Goal: Check status: Check status

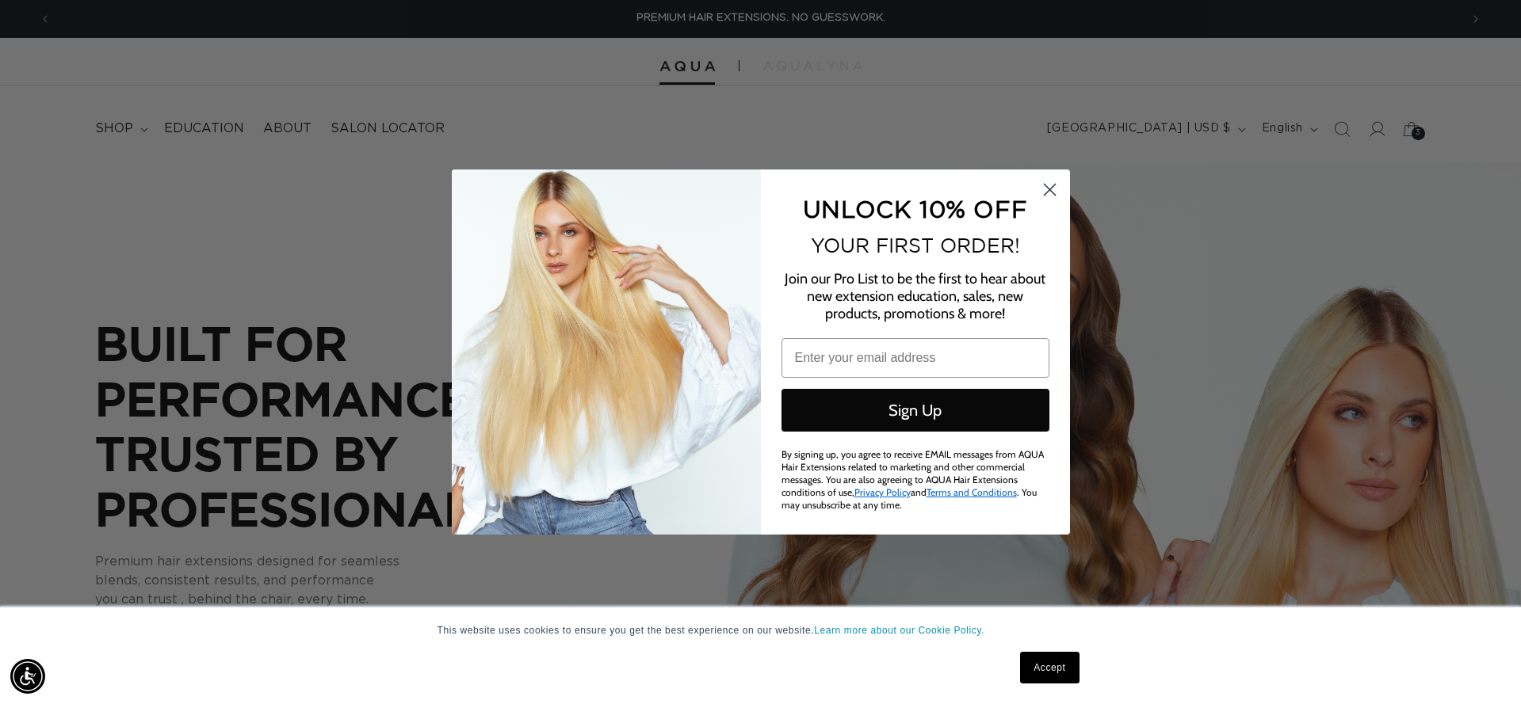
click at [1048, 193] on circle "Close dialog" at bounding box center [1049, 190] width 26 height 26
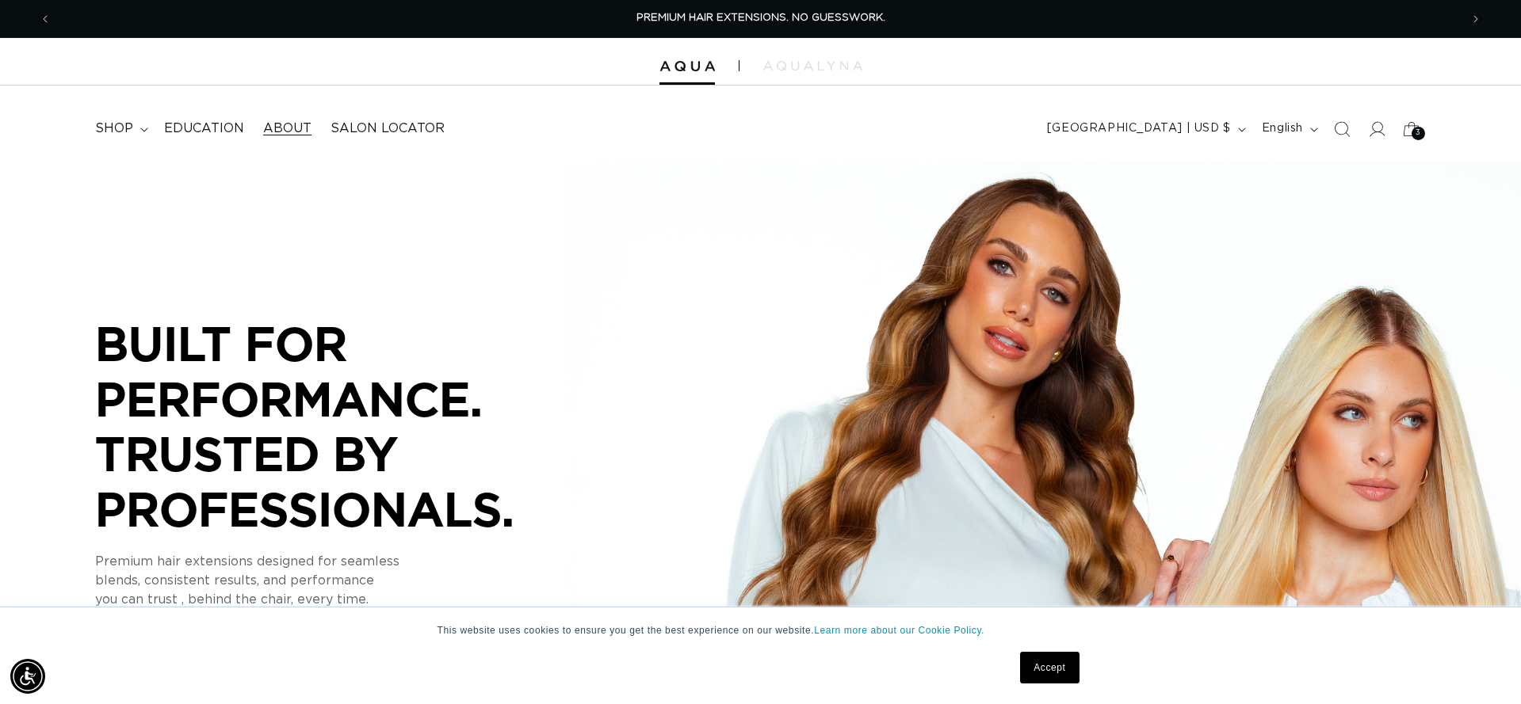
click at [284, 126] on span "About" at bounding box center [287, 128] width 48 height 17
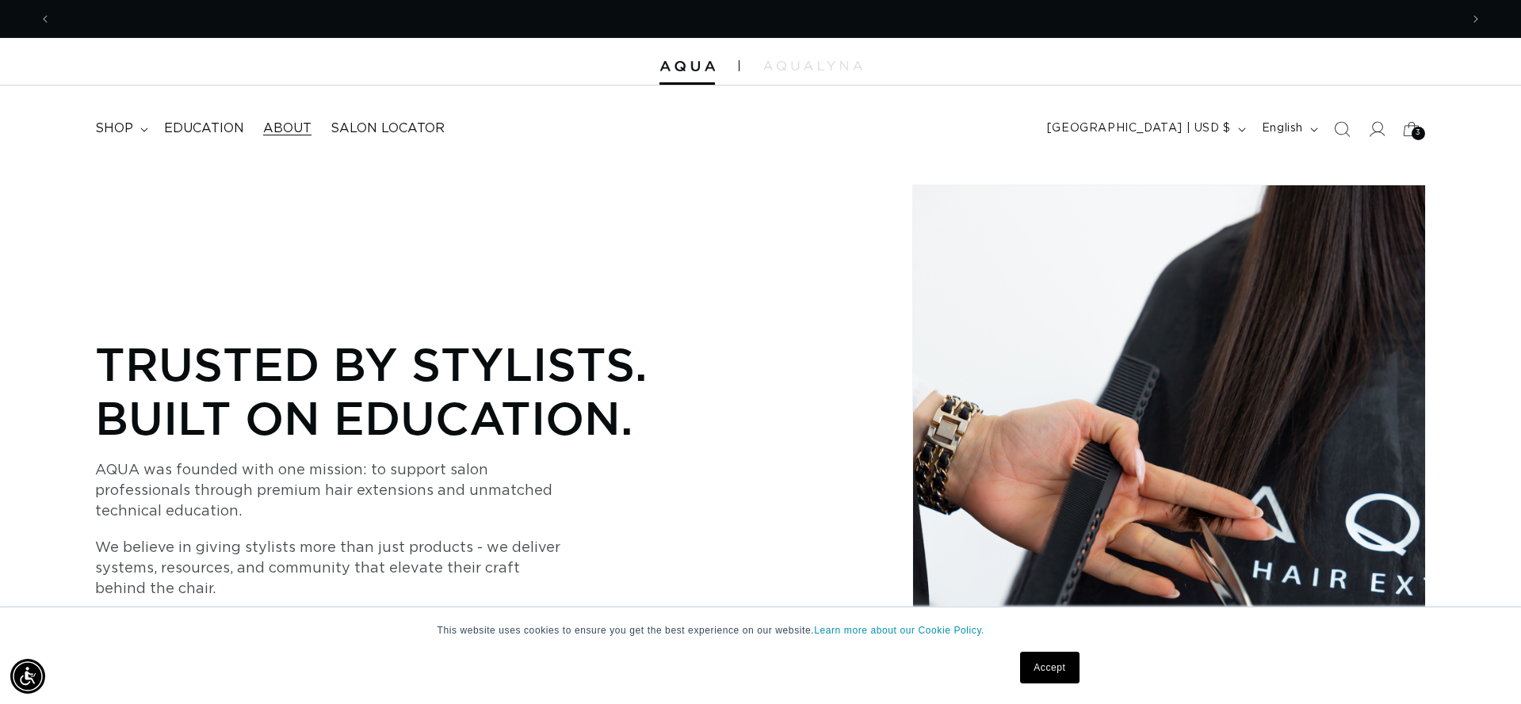
scroll to position [0, 1408]
click at [1382, 130] on icon at bounding box center [1376, 128] width 17 height 17
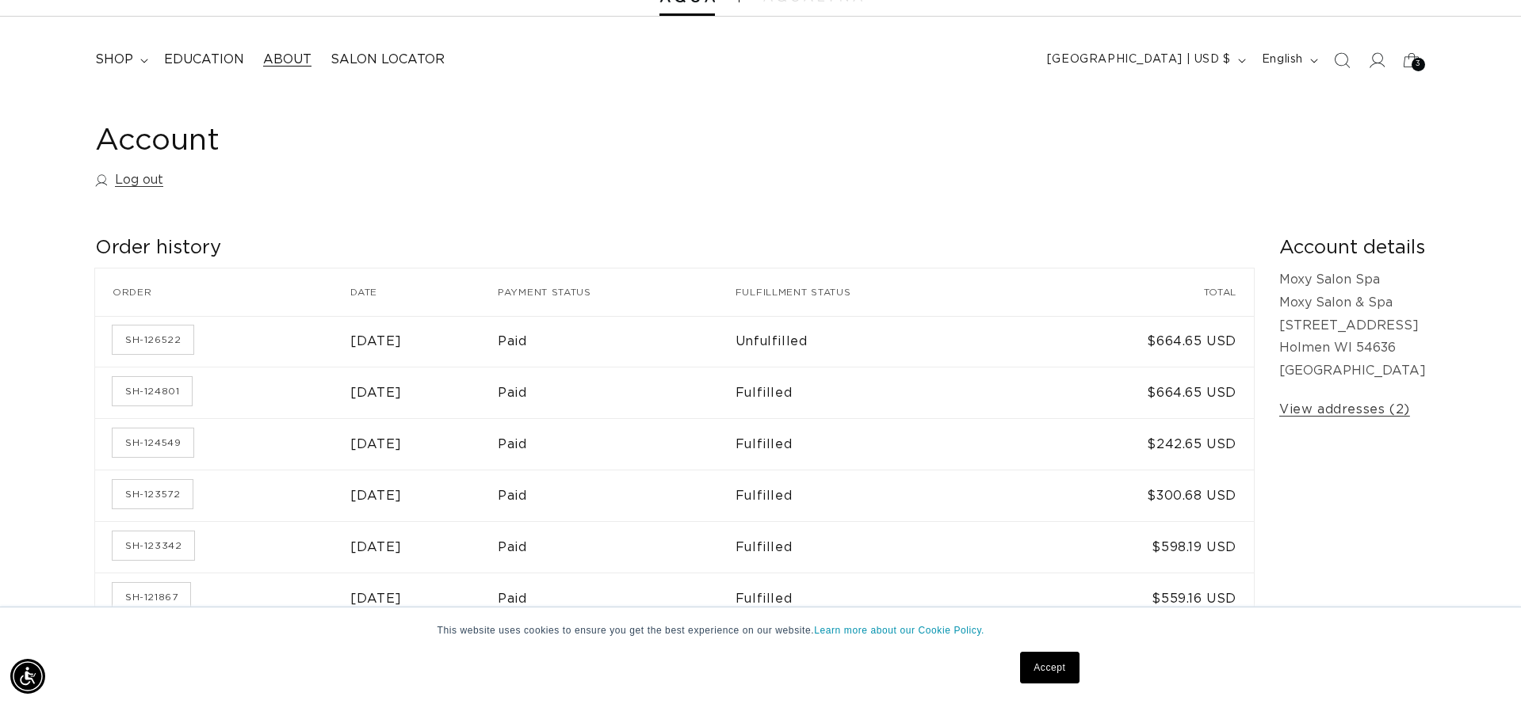
click at [287, 61] on span "About" at bounding box center [287, 60] width 48 height 17
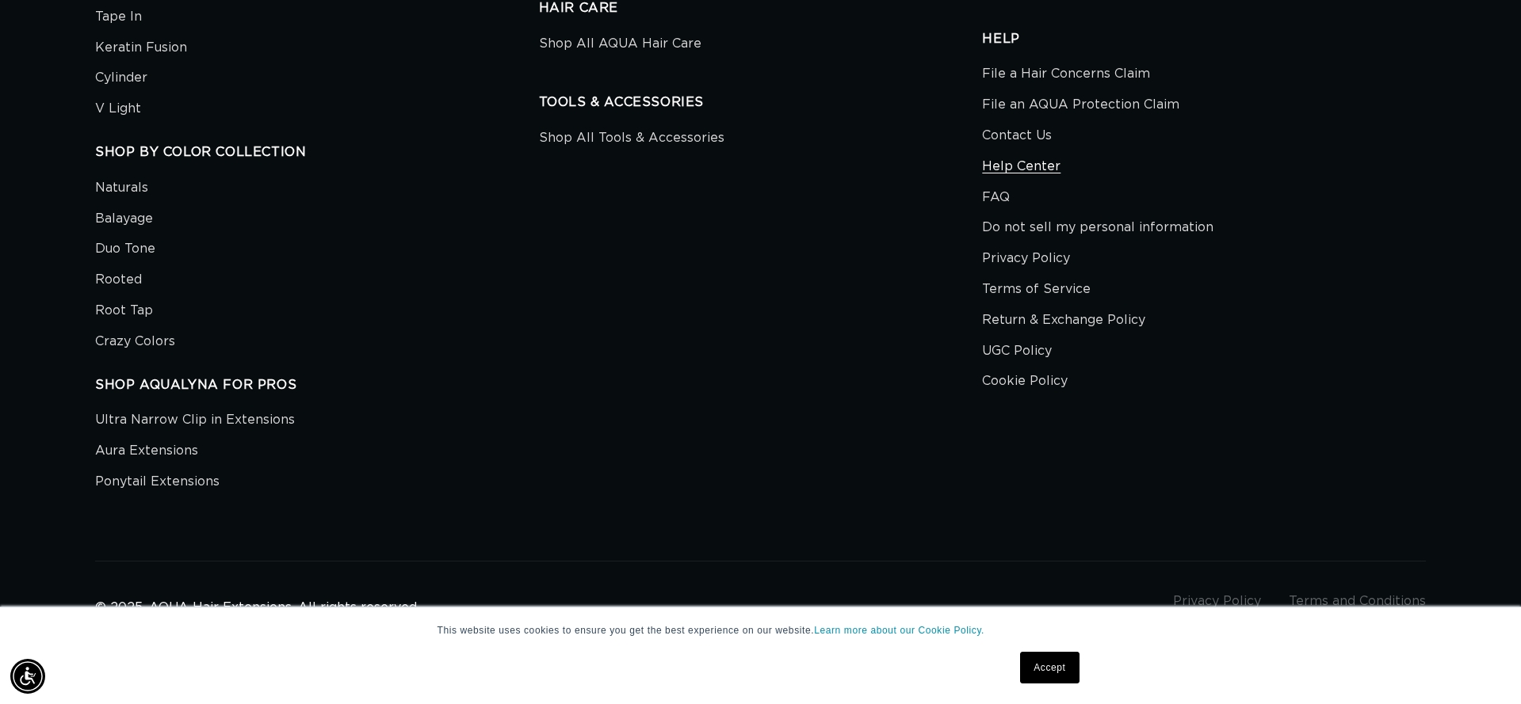
scroll to position [0, 1408]
click at [1018, 132] on link "Contact Us" at bounding box center [1017, 135] width 70 height 31
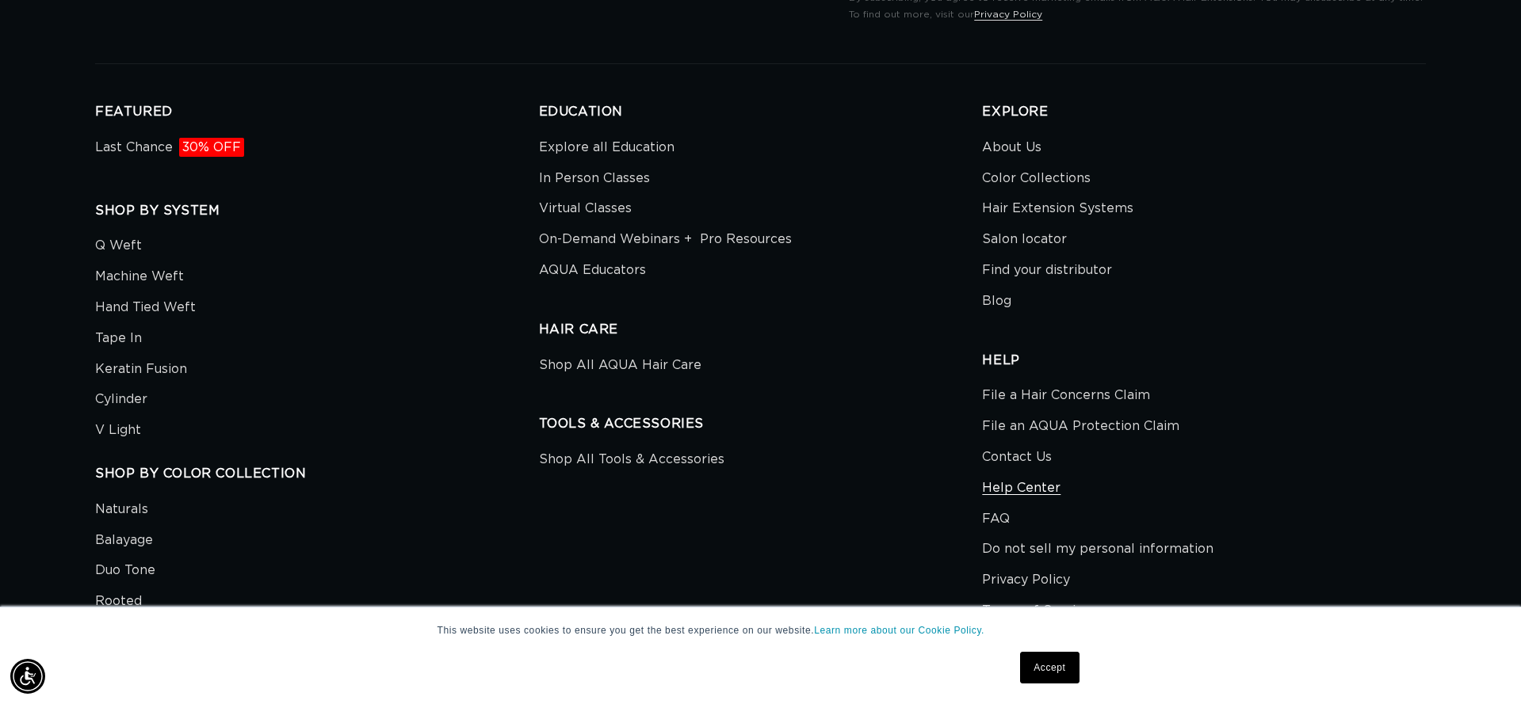
scroll to position [2632, 0]
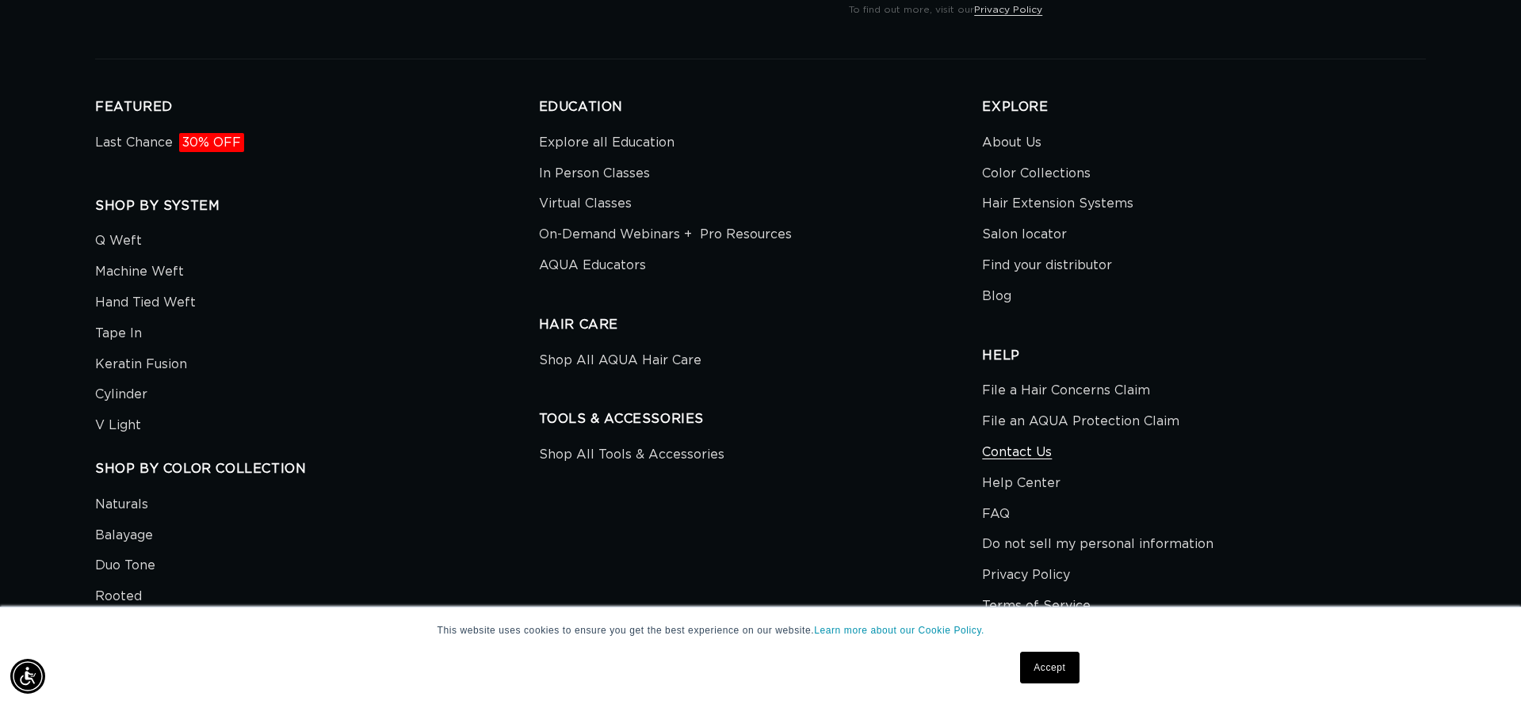
click at [990, 450] on link "Contact Us" at bounding box center [1017, 452] width 70 height 31
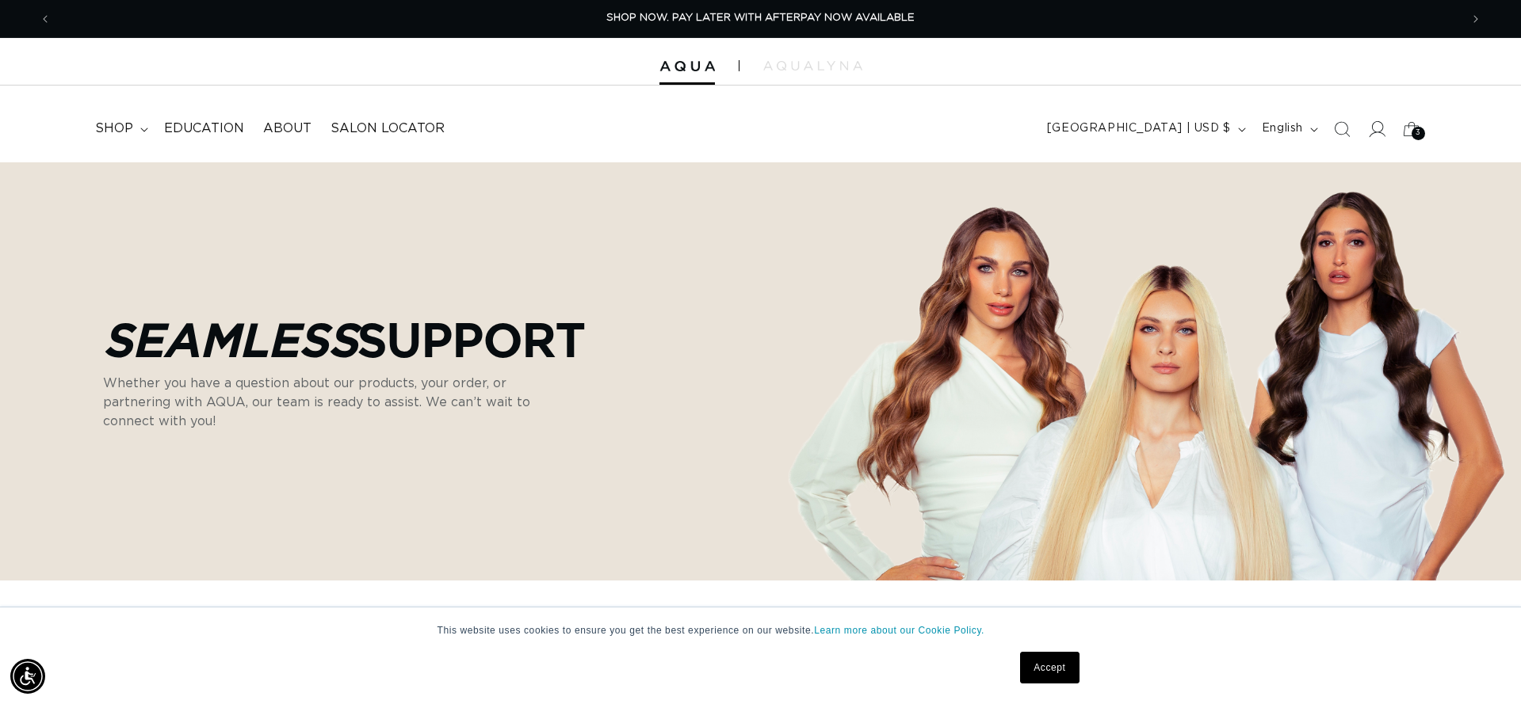
click at [1375, 132] on icon at bounding box center [1376, 128] width 17 height 17
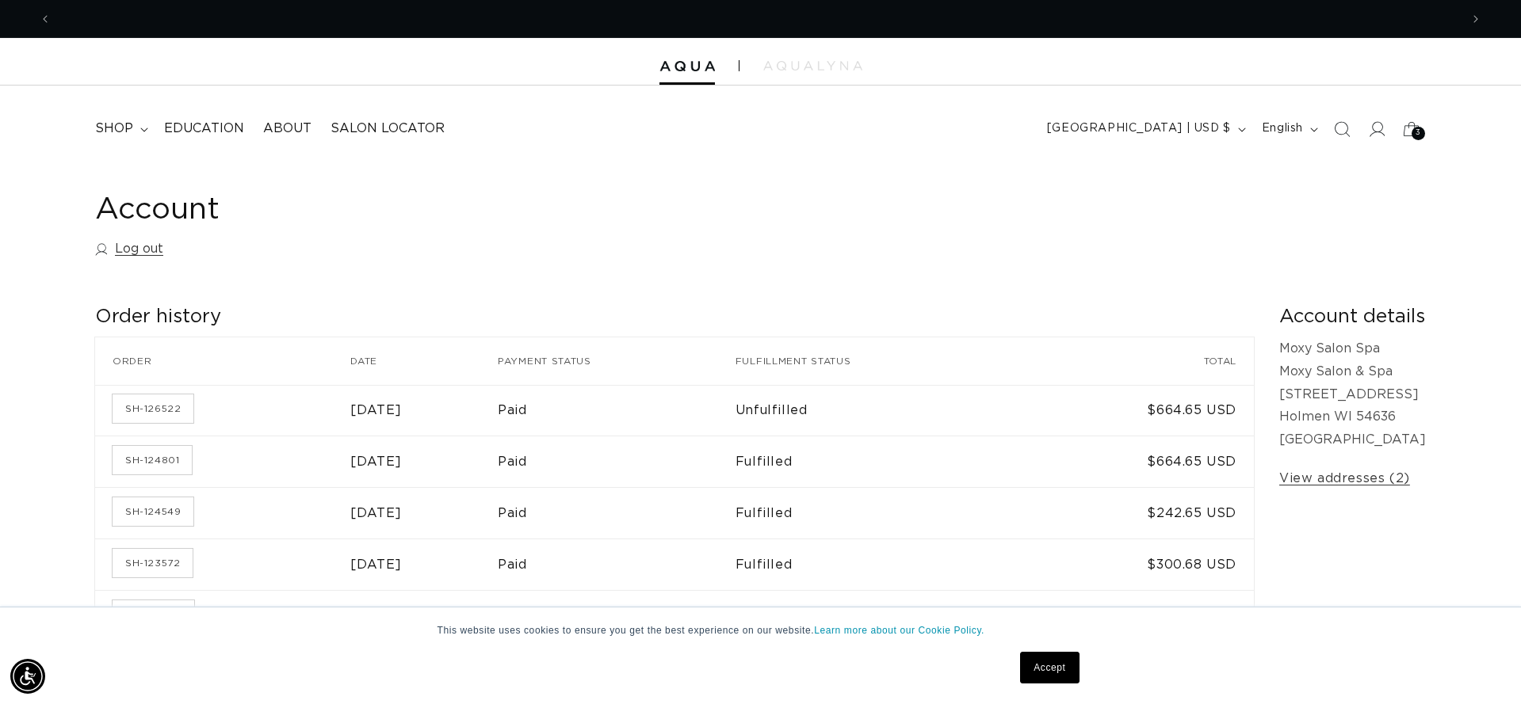
scroll to position [0, 1408]
click at [140, 407] on link "SH-126522" at bounding box center [153, 409] width 81 height 29
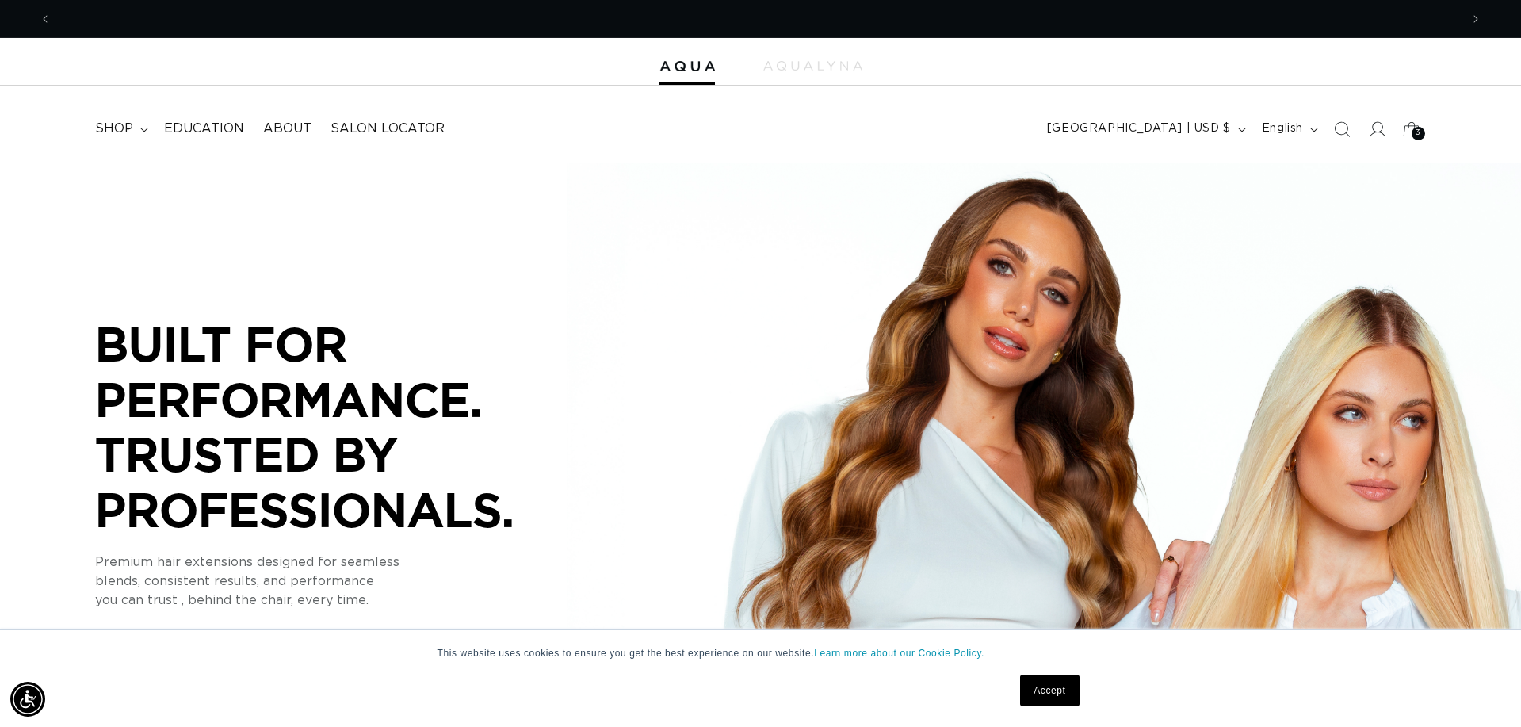
scroll to position [0, 1408]
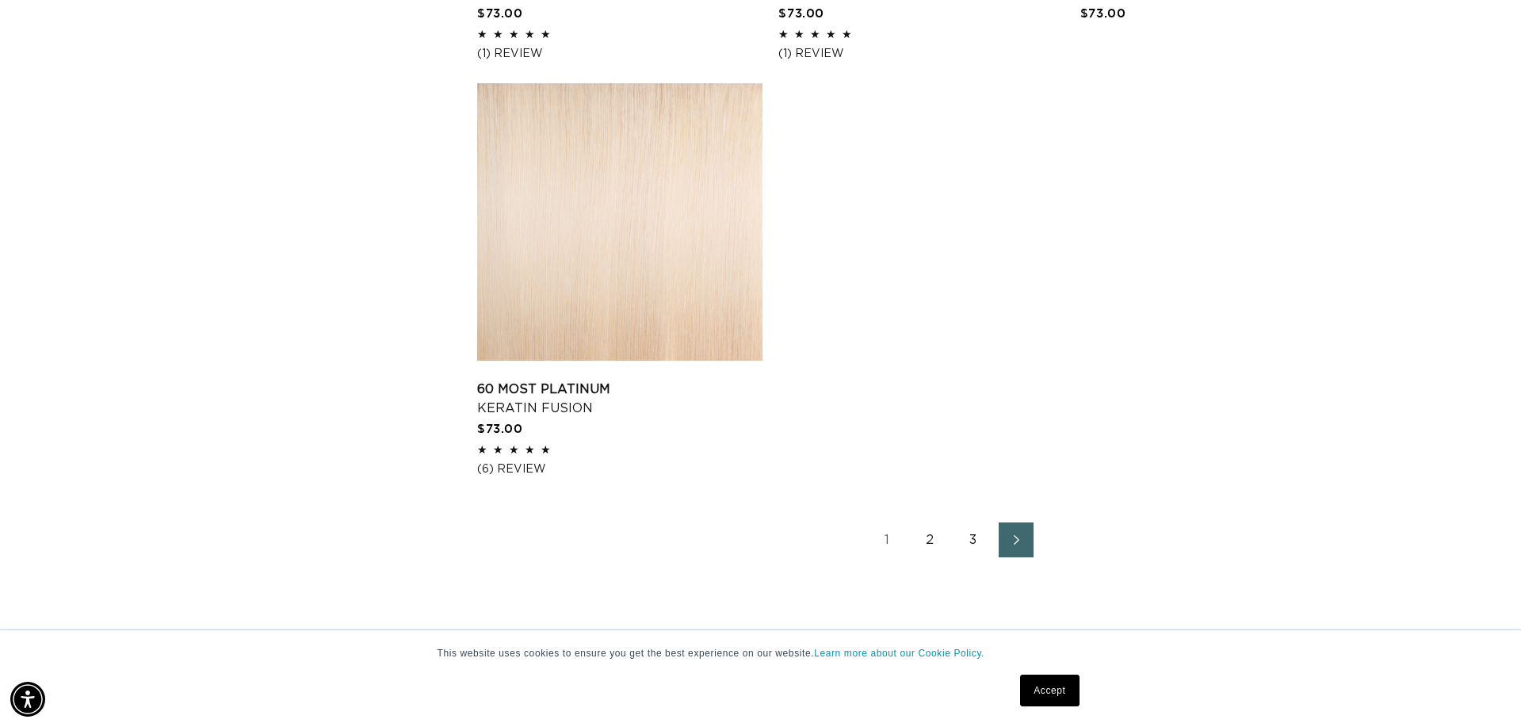
scroll to position [2651, 0]
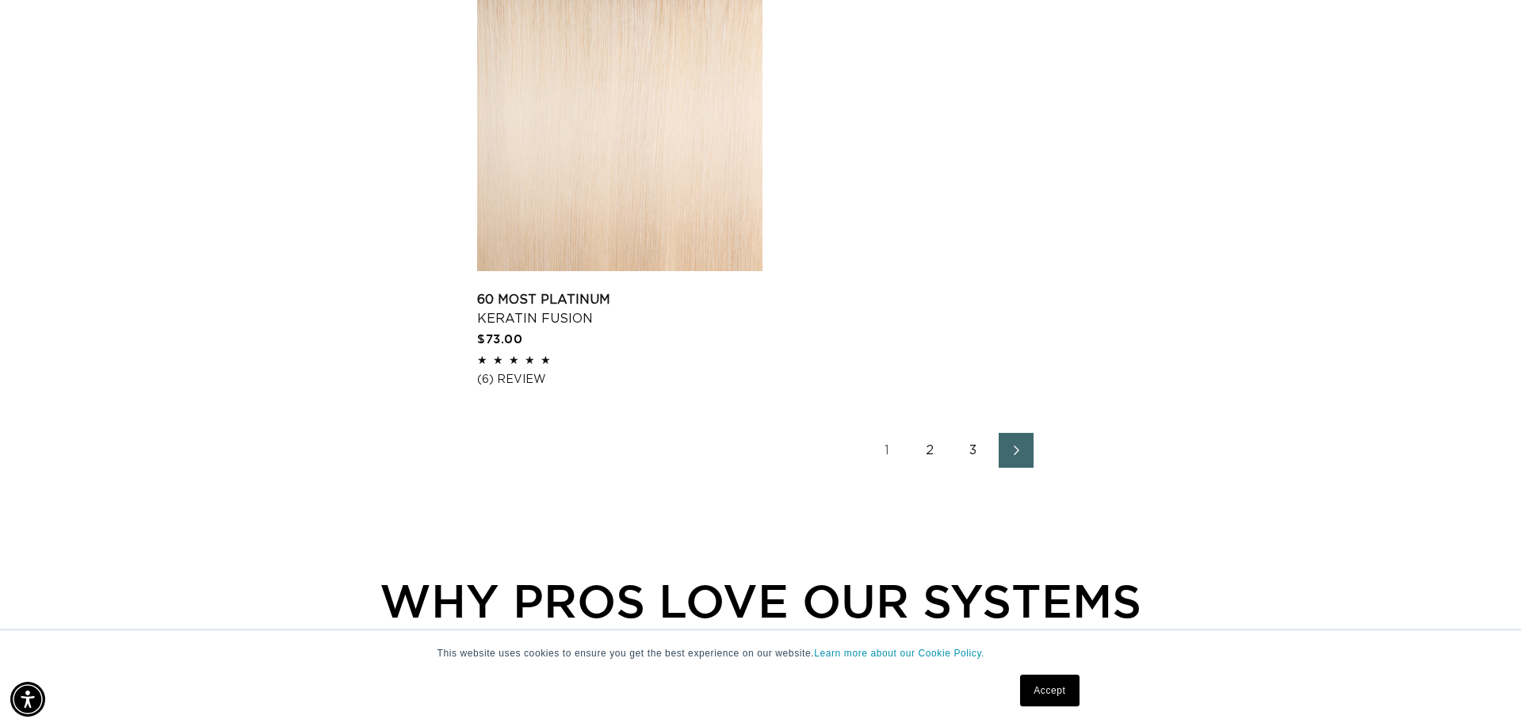
click at [934, 468] on link "2" at bounding box center [930, 450] width 35 height 35
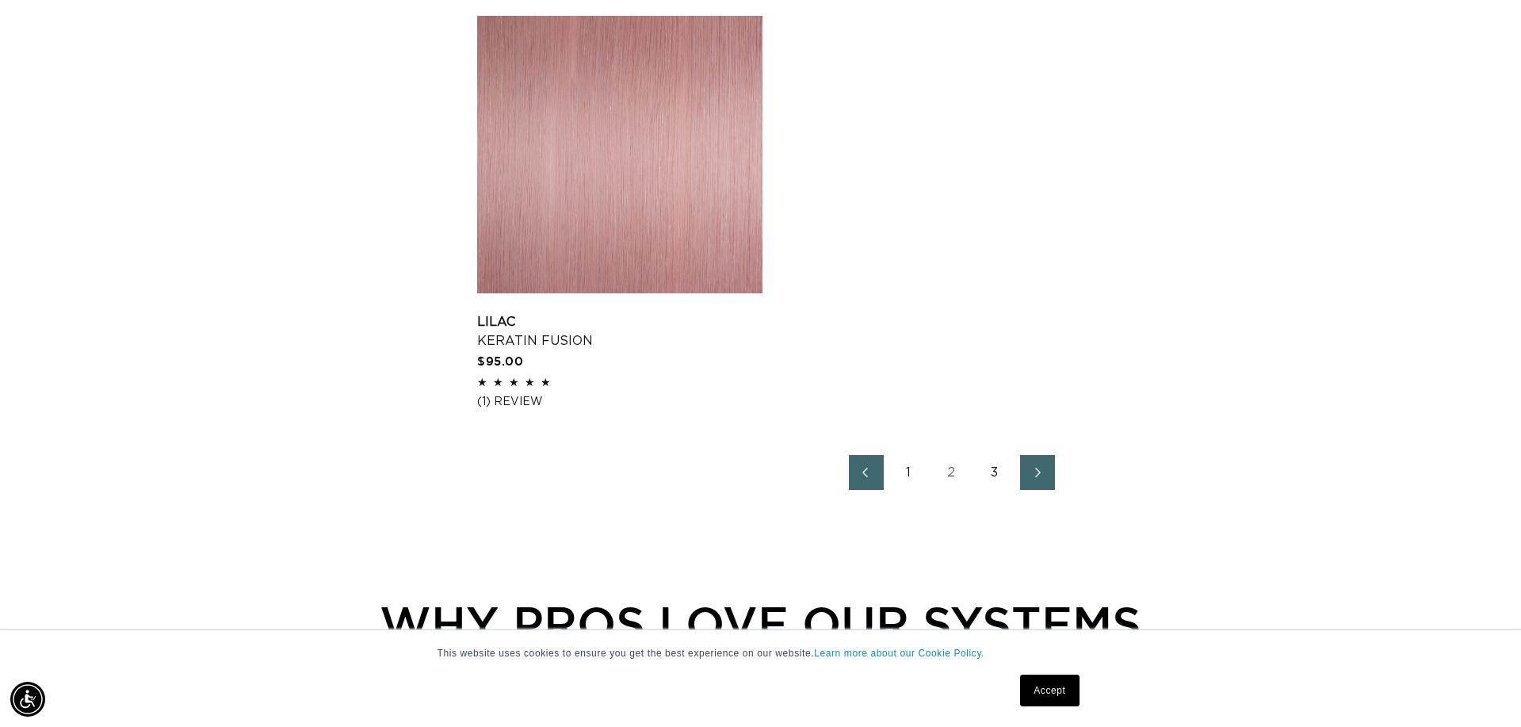
scroll to position [2630, 0]
click at [992, 488] on link "3" at bounding box center [994, 470] width 35 height 35
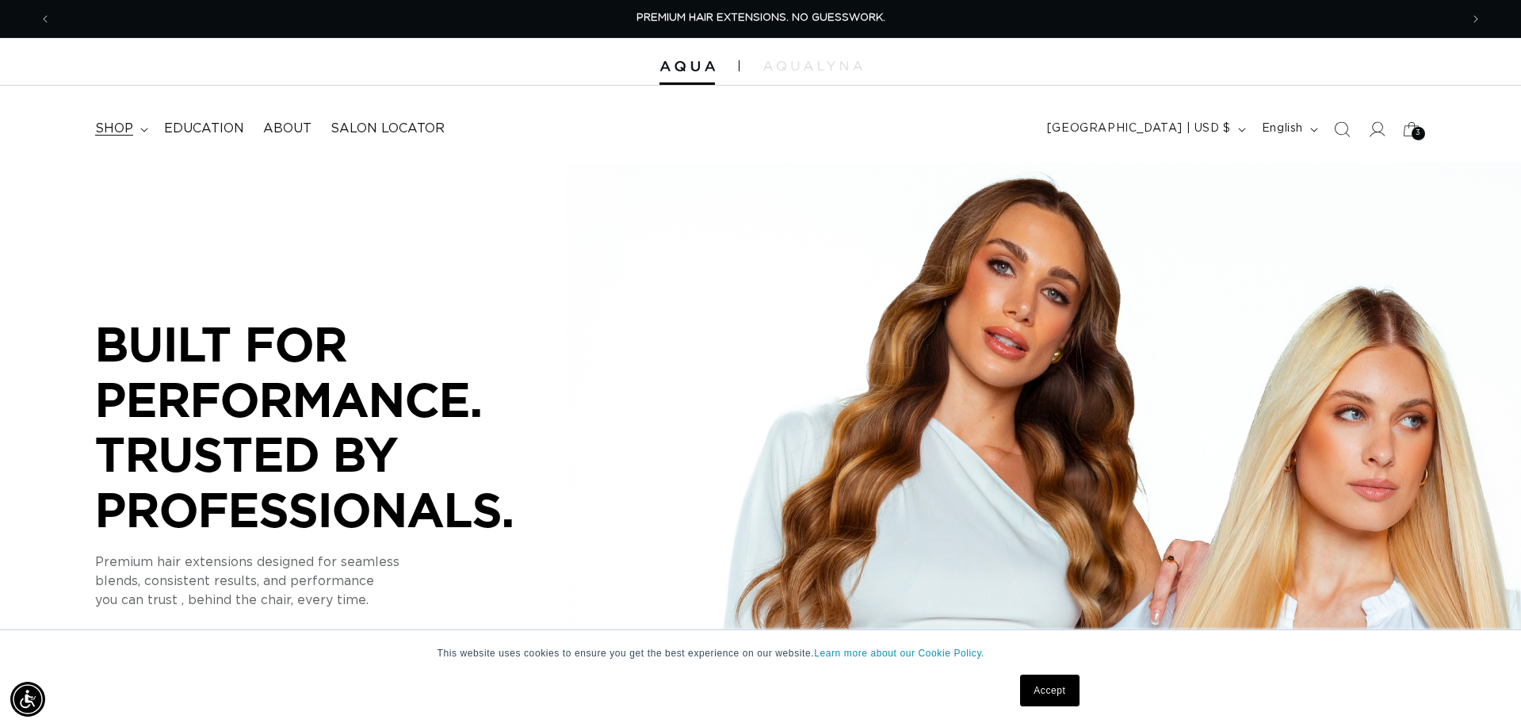
click at [116, 135] on span "shop" at bounding box center [114, 128] width 38 height 17
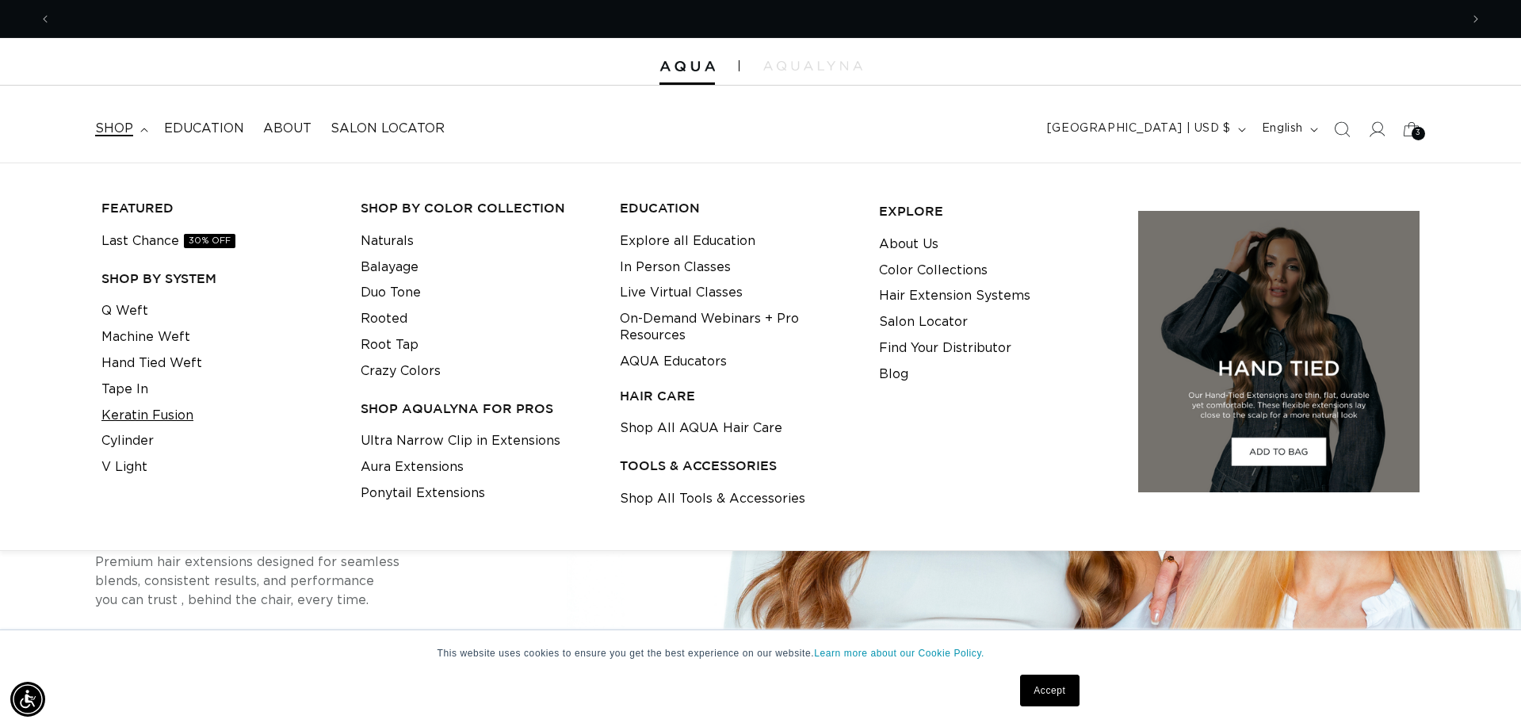
click at [150, 408] on link "Keratin Fusion" at bounding box center [147, 416] width 92 height 26
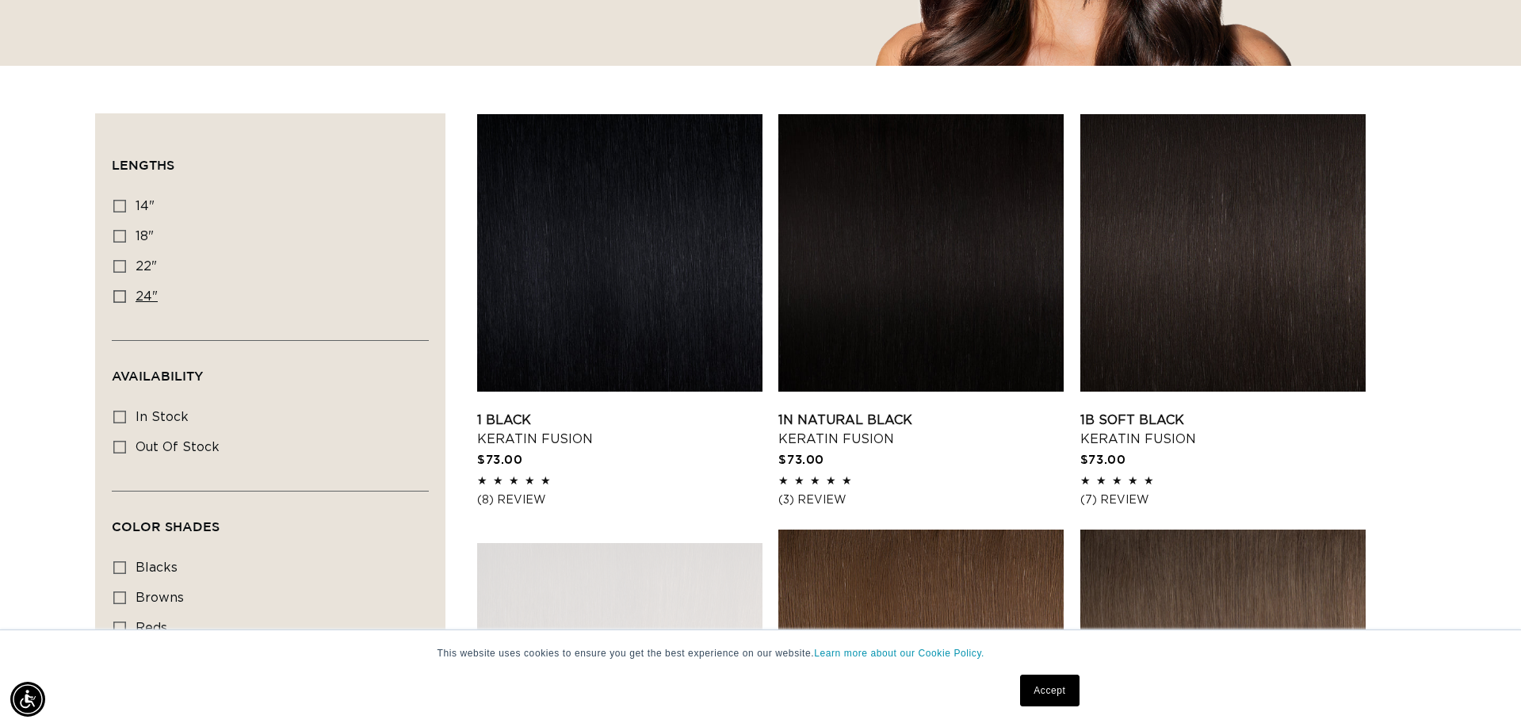
scroll to position [452, 0]
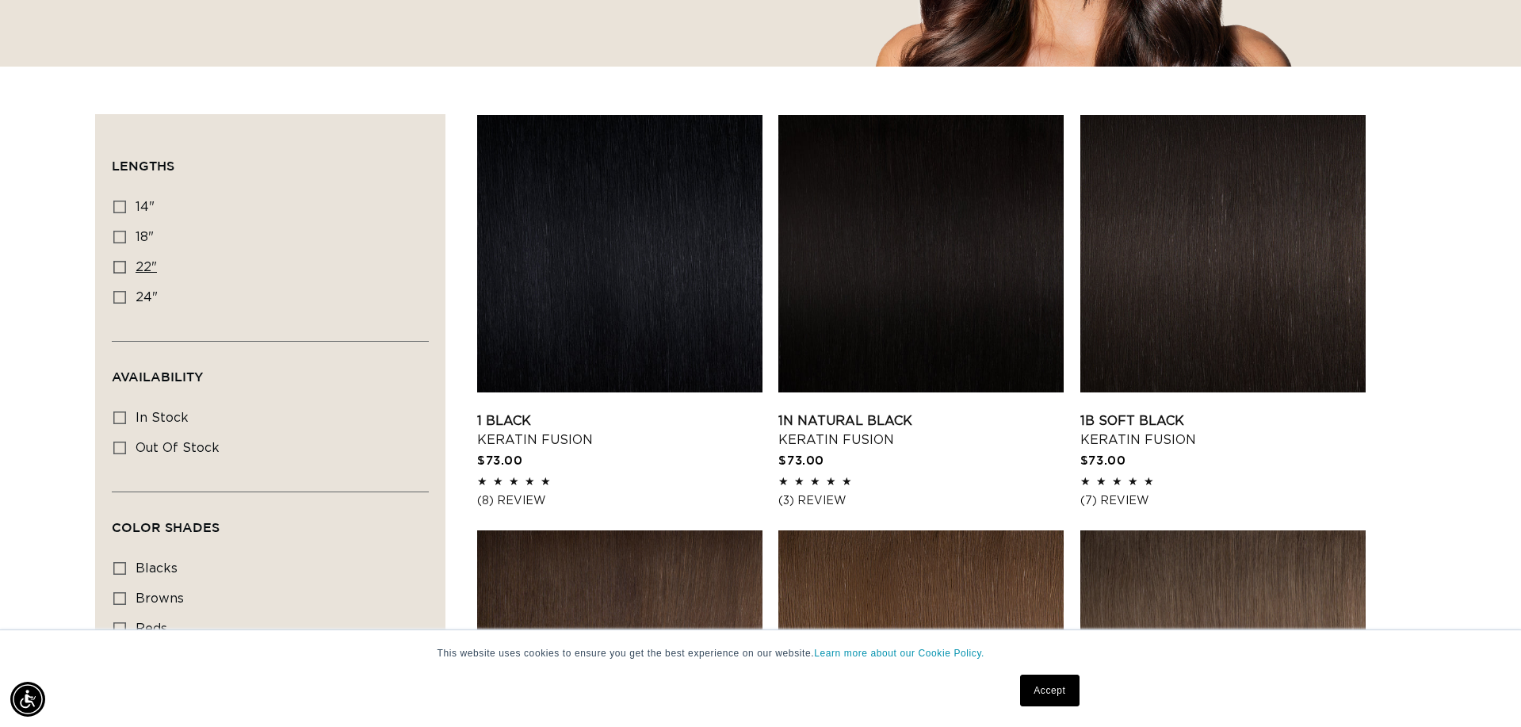
click at [125, 277] on label "22" 22" (34 products)" at bounding box center [265, 268] width 304 height 30
click at [125, 273] on input "22" 22" (34 products)" at bounding box center [119, 267] width 13 height 13
checkbox input "true"
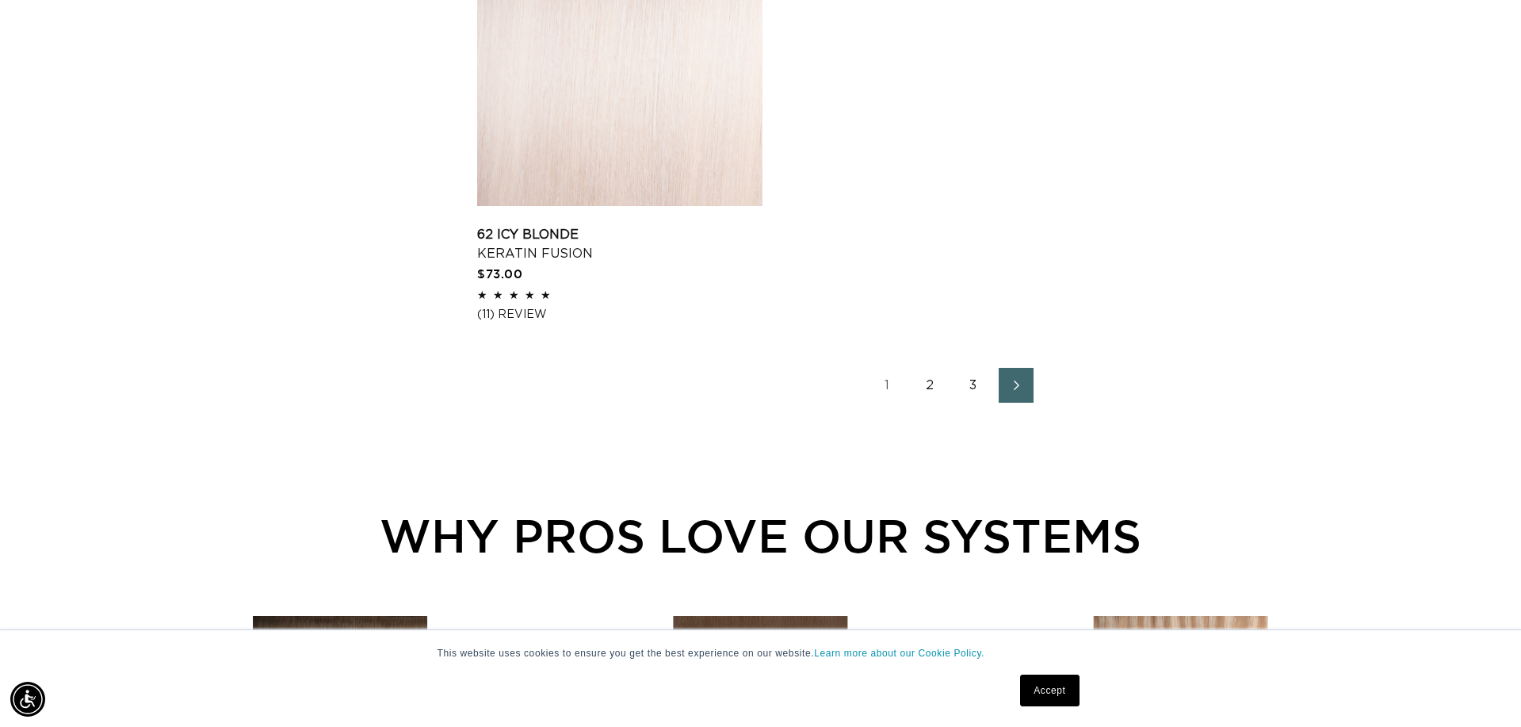
scroll to position [2721, 0]
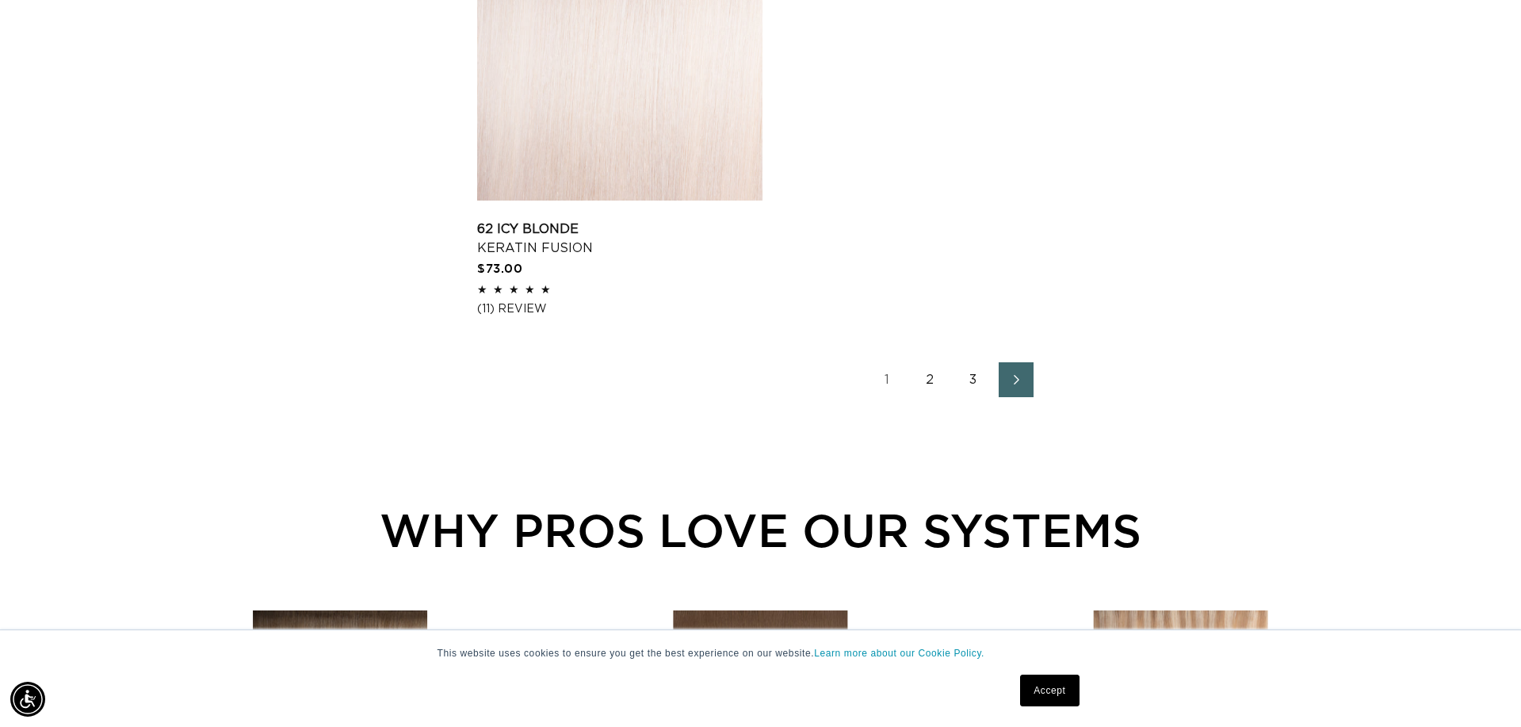
click at [928, 396] on link "2" at bounding box center [930, 379] width 35 height 35
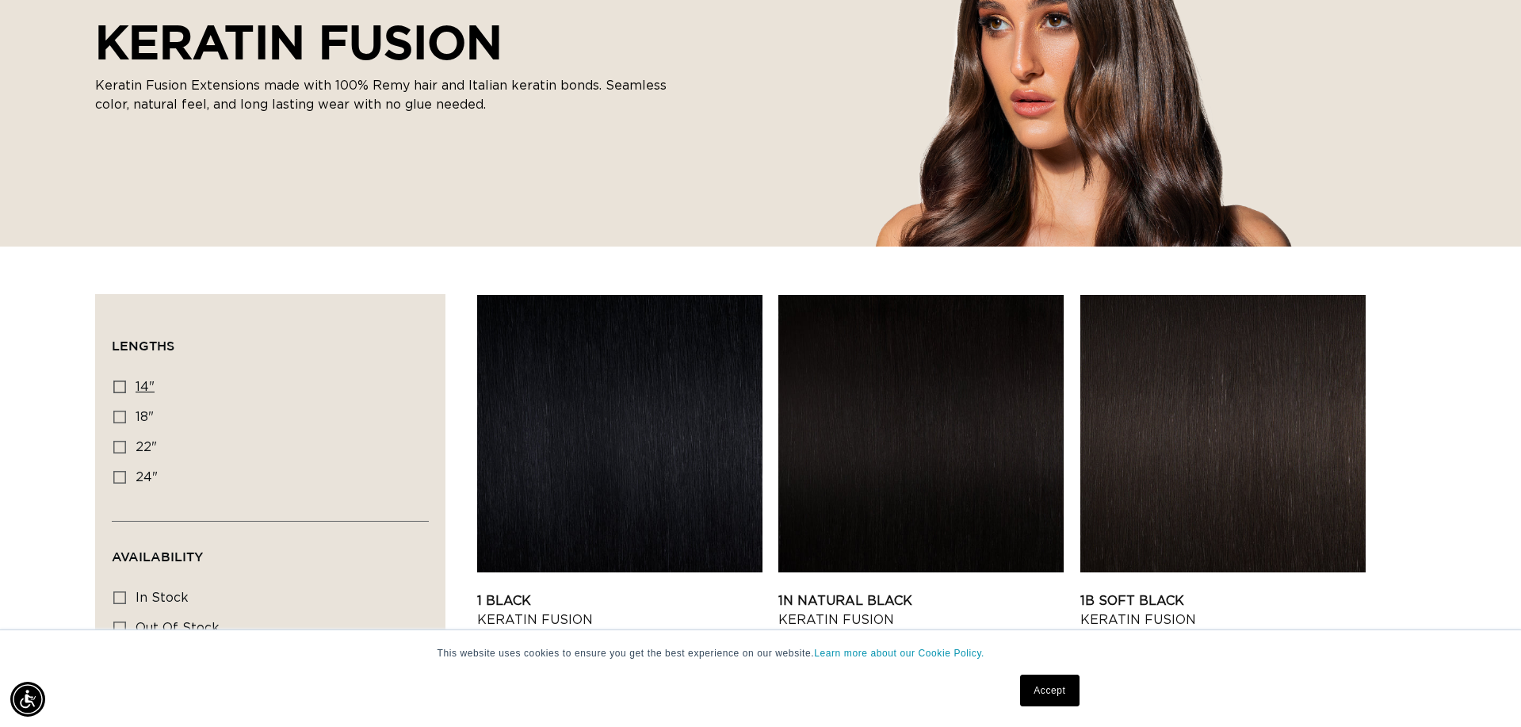
scroll to position [0, 1408]
click at [119, 385] on icon at bounding box center [119, 386] width 13 height 13
click at [119, 385] on input "14" 14" (20 products)" at bounding box center [119, 386] width 13 height 13
checkbox input "true"
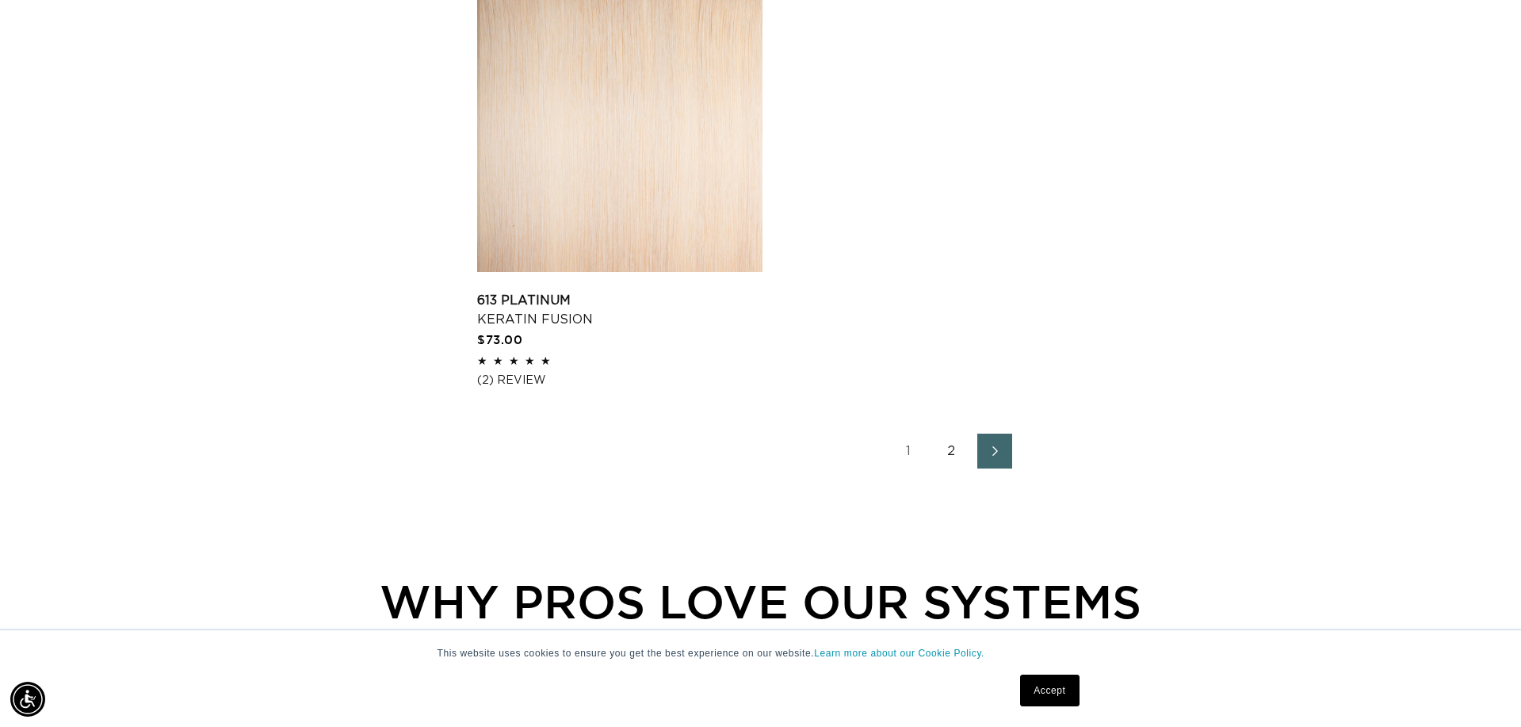
scroll to position [2652, 0]
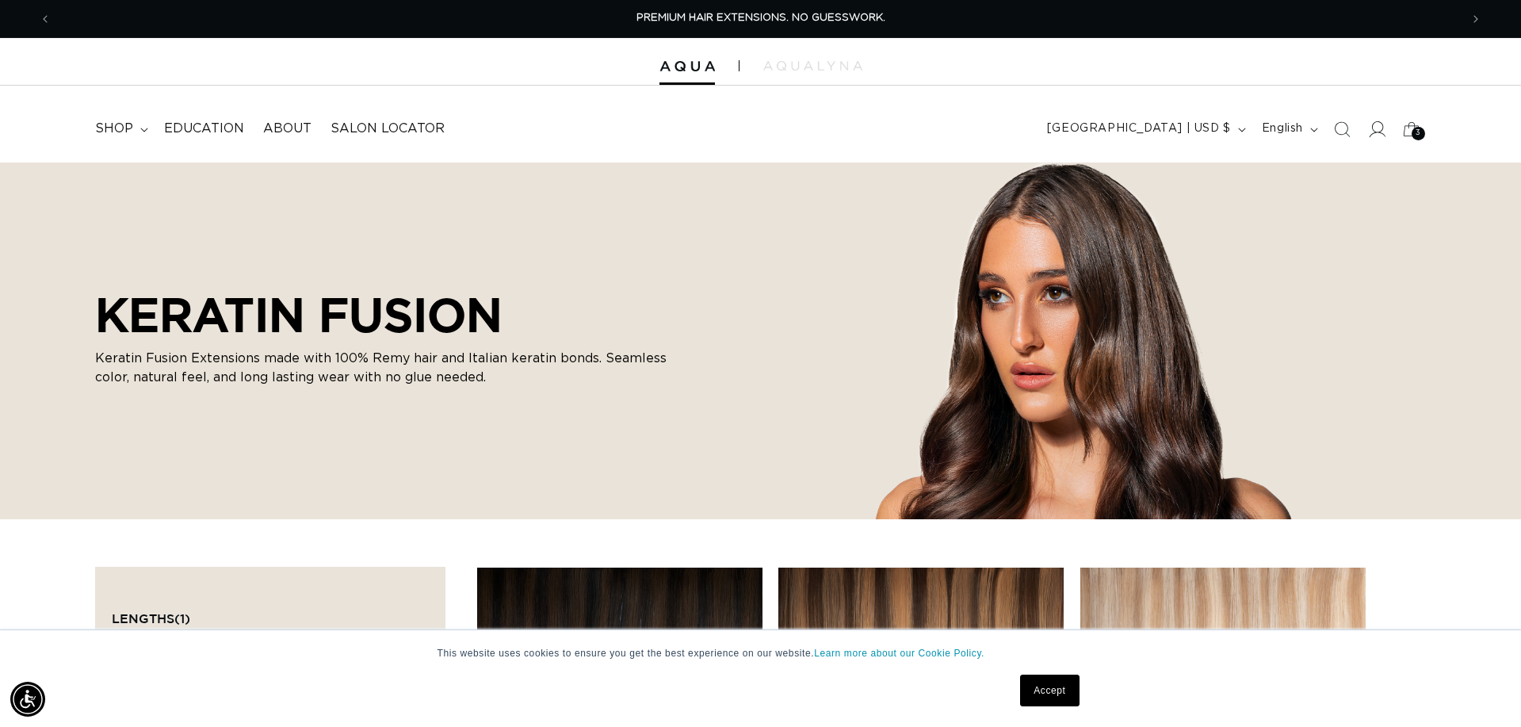
scroll to position [2, 1]
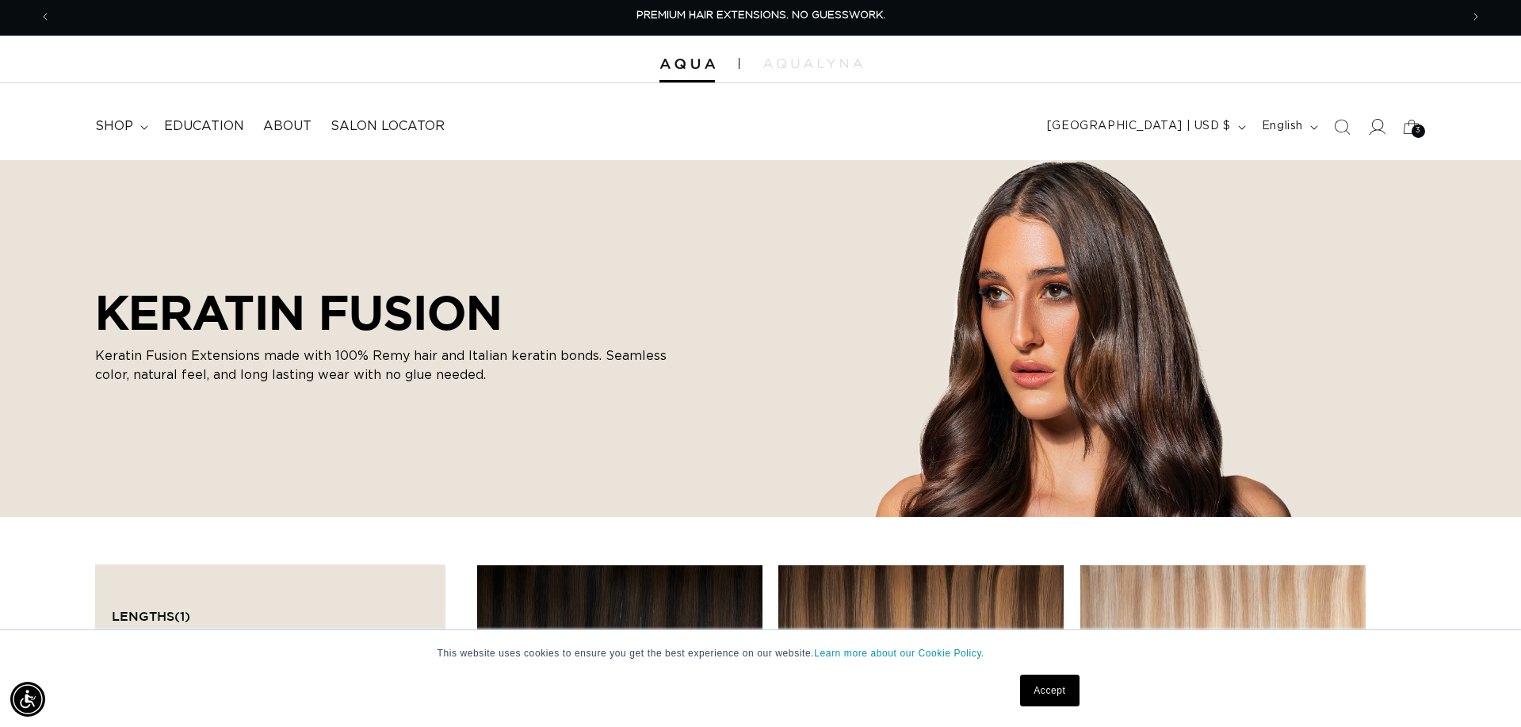
click at [1378, 128] on icon at bounding box center [1376, 126] width 17 height 17
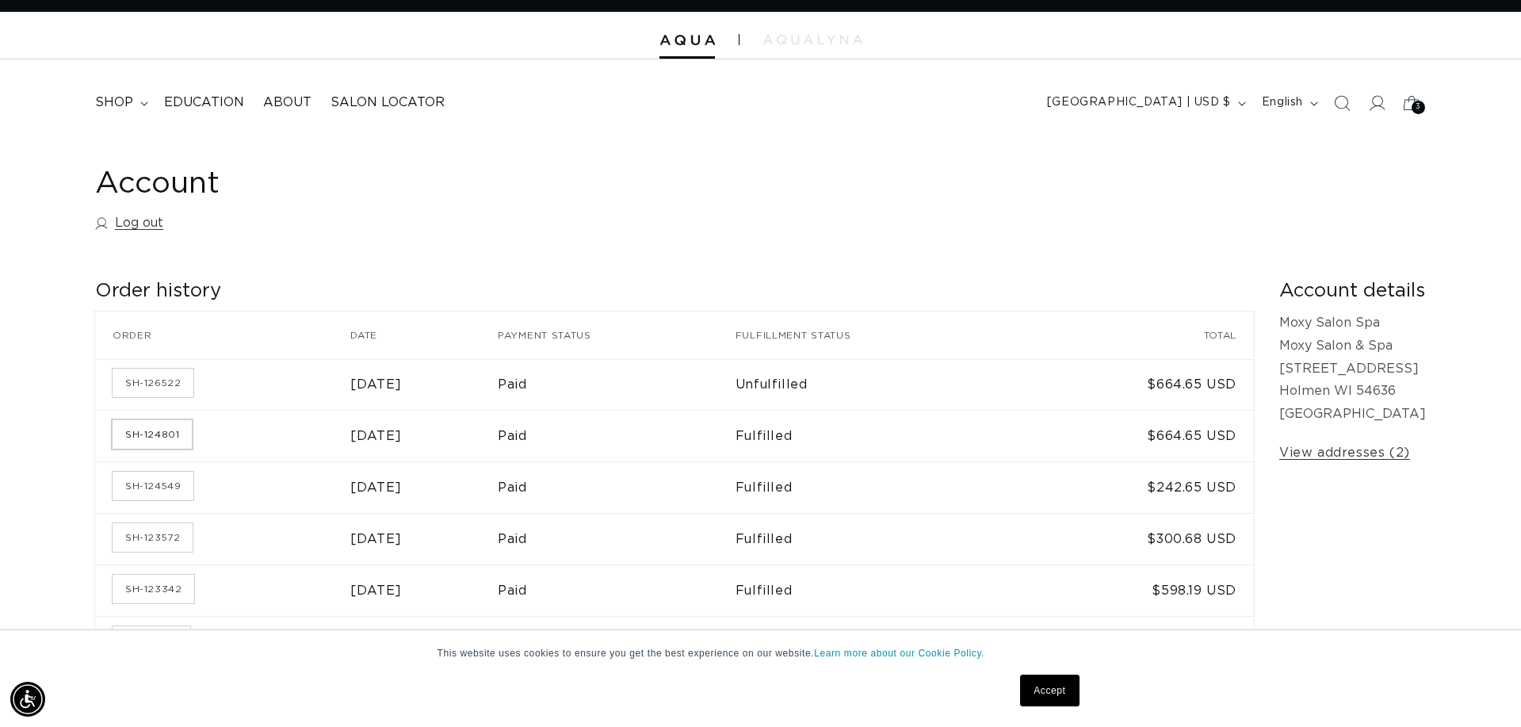
click at [153, 438] on link "SH-124801" at bounding box center [152, 434] width 79 height 29
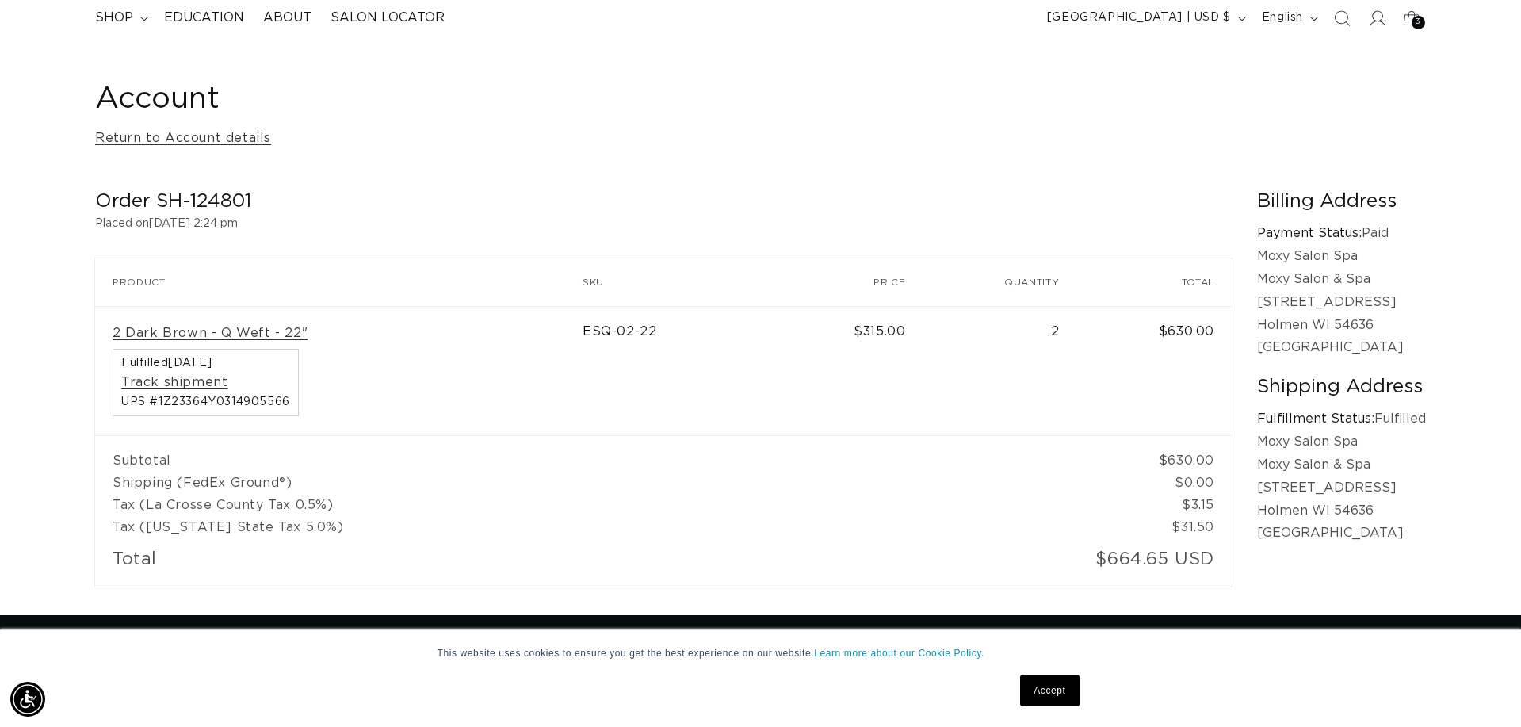
scroll to position [110, 0]
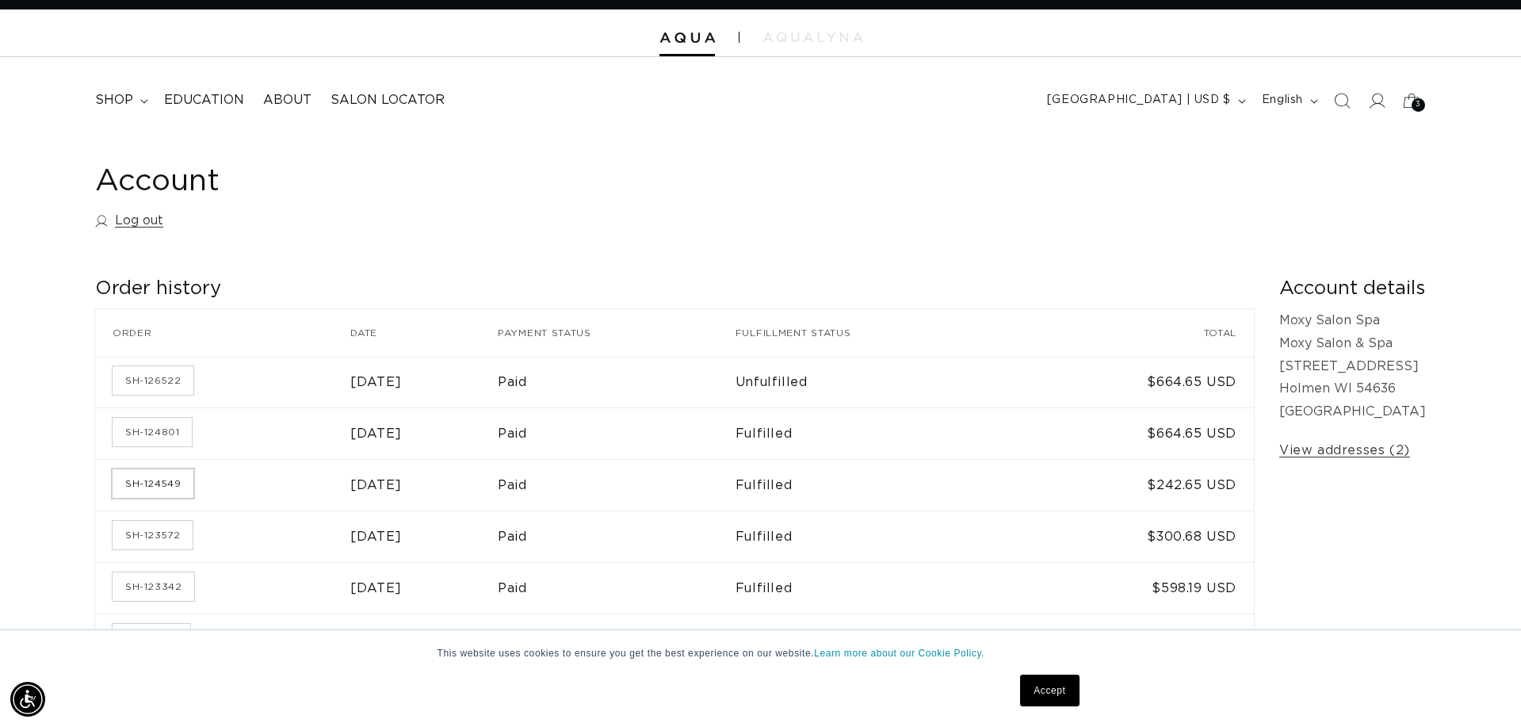
scroll to position [25, 0]
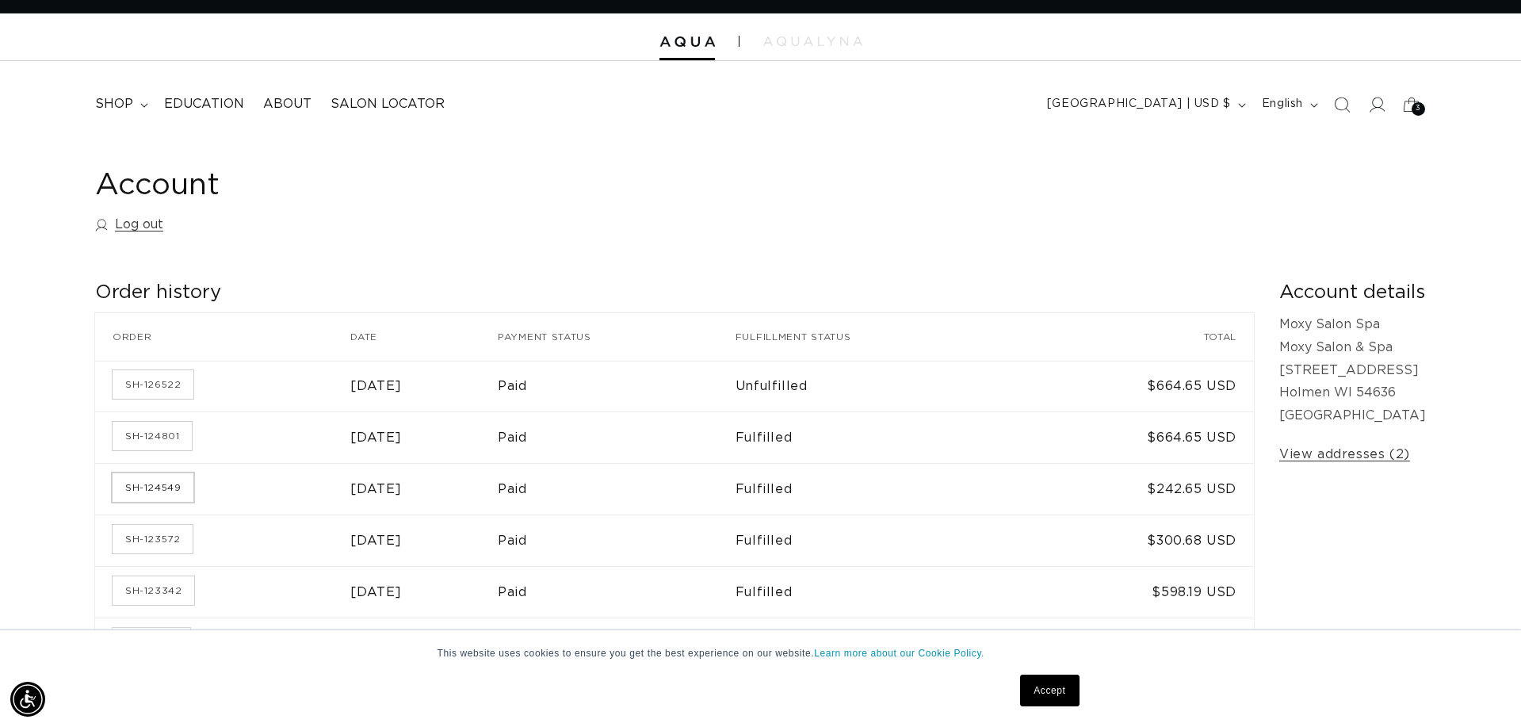
click at [155, 491] on link "SH-124549" at bounding box center [153, 487] width 81 height 29
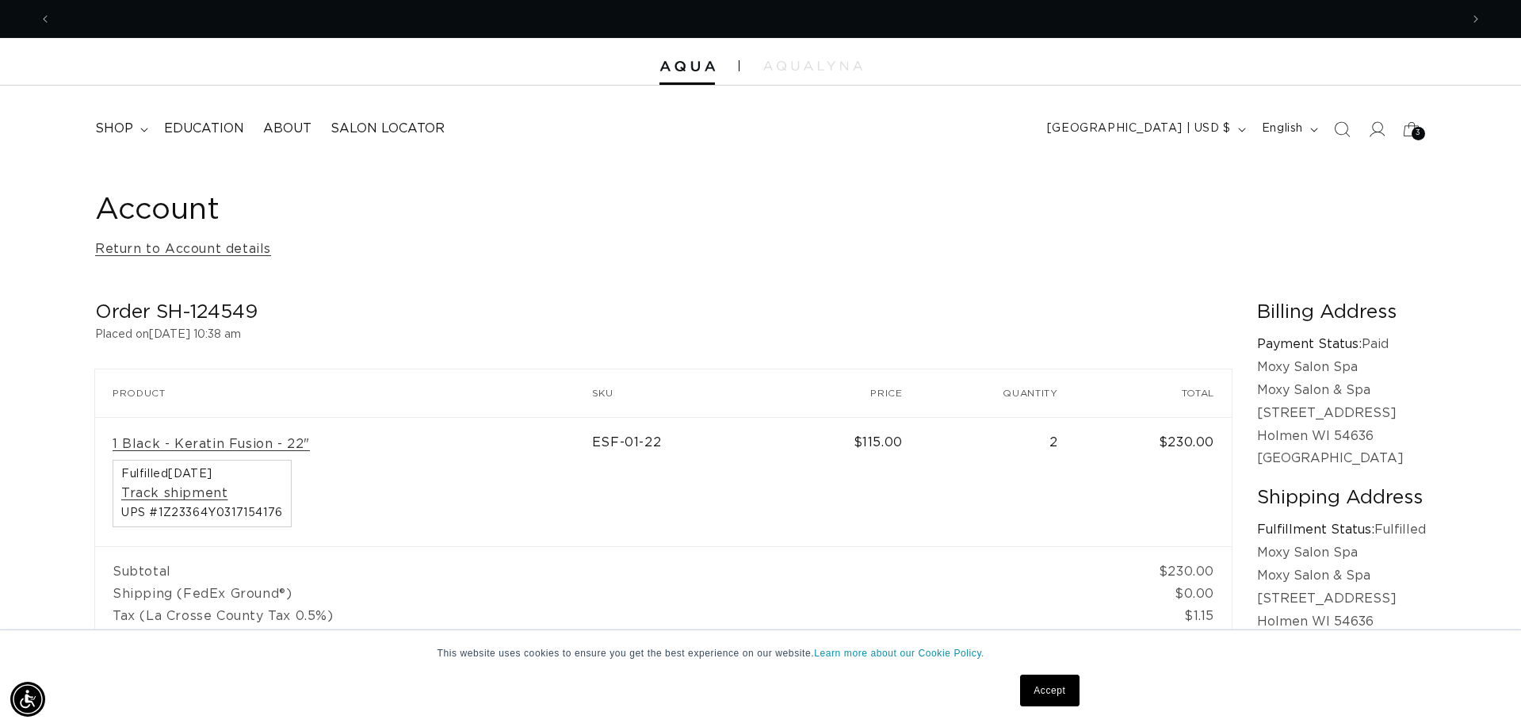
scroll to position [0, 2816]
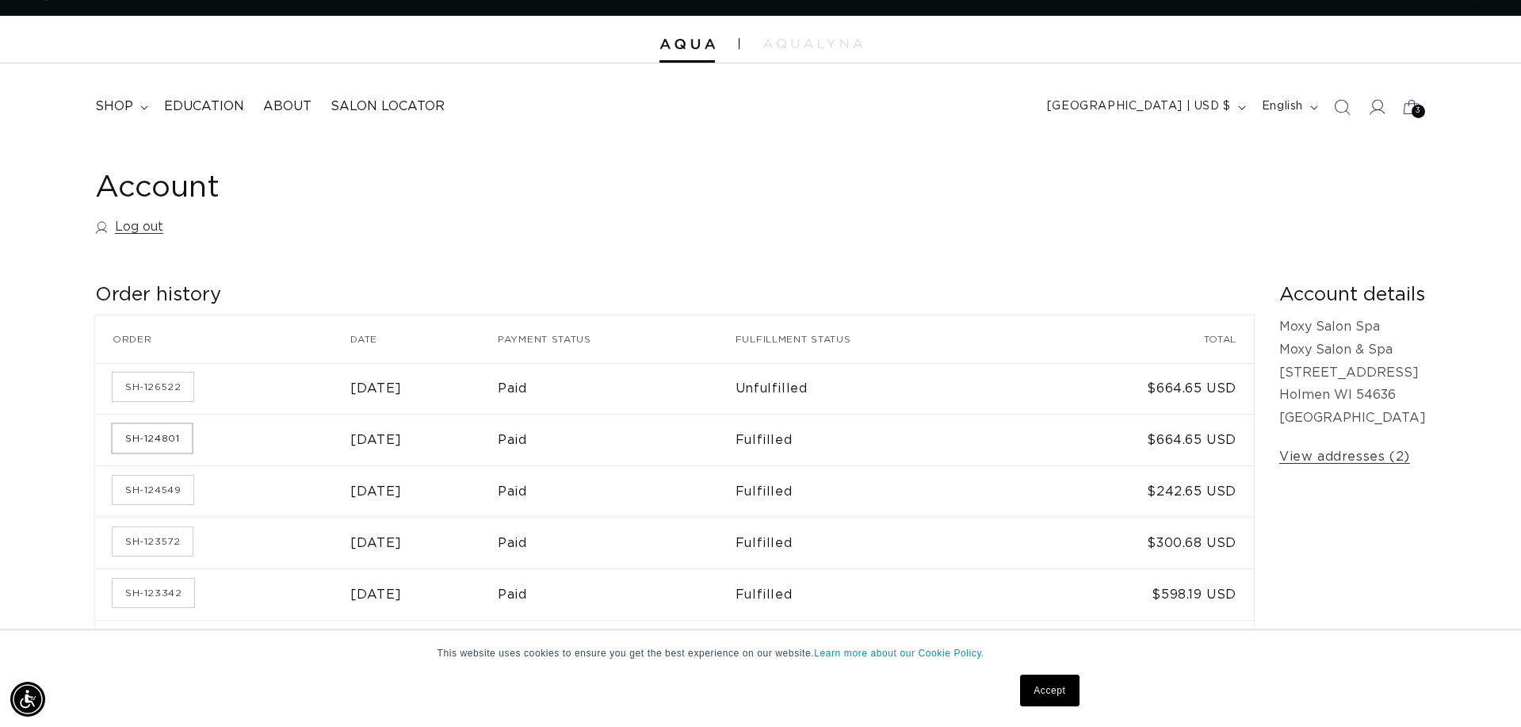
click at [151, 440] on link "SH-124801" at bounding box center [152, 438] width 79 height 29
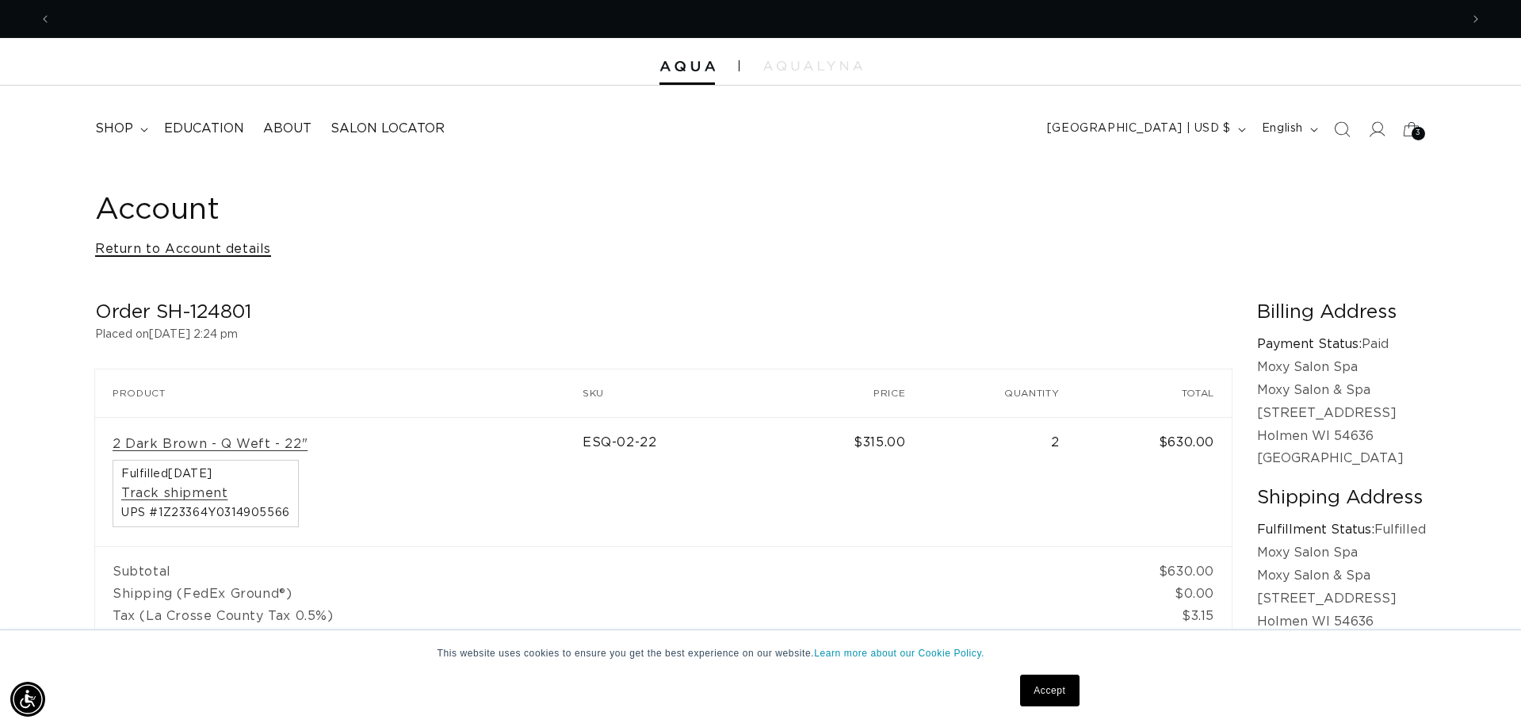
click at [200, 246] on link "Return to Account details" at bounding box center [183, 249] width 176 height 23
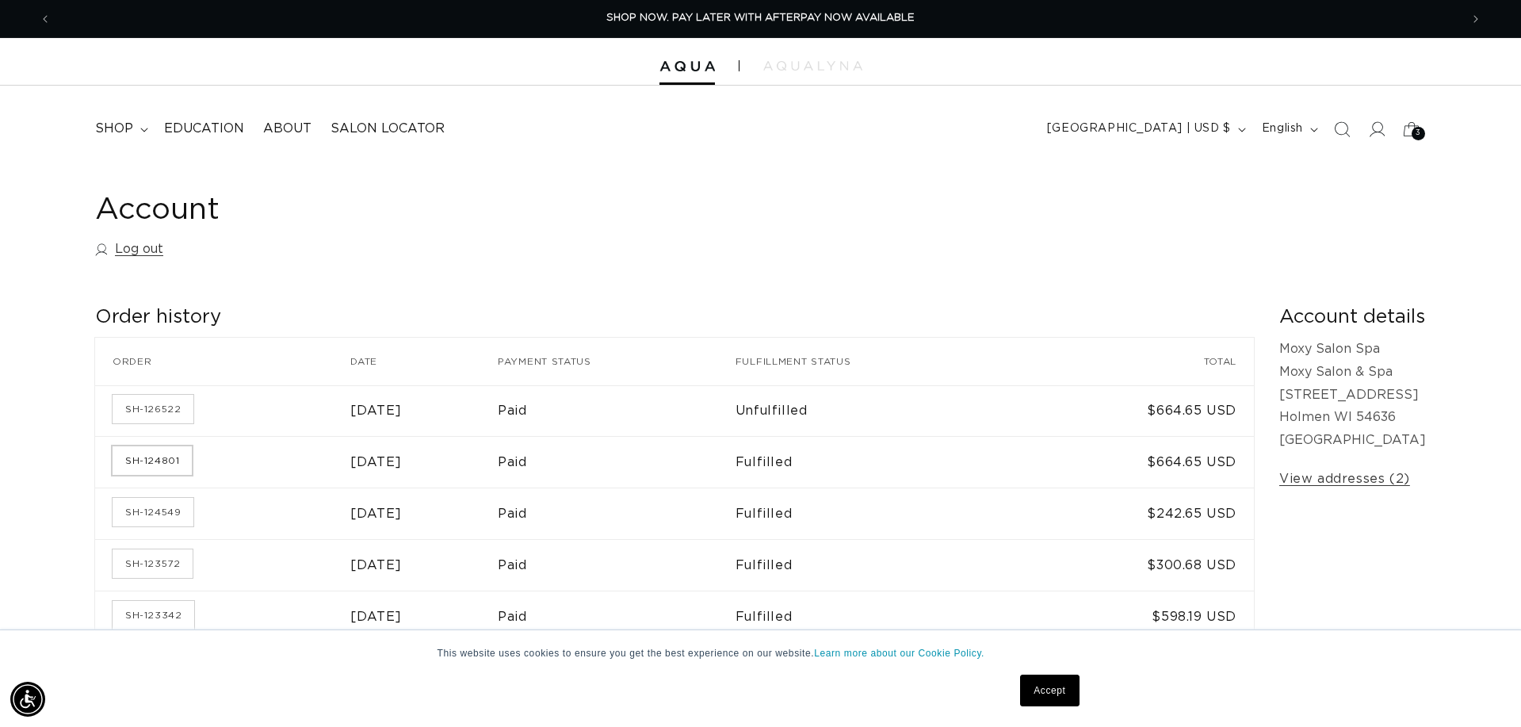
click at [141, 469] on link "SH-124801" at bounding box center [152, 460] width 79 height 29
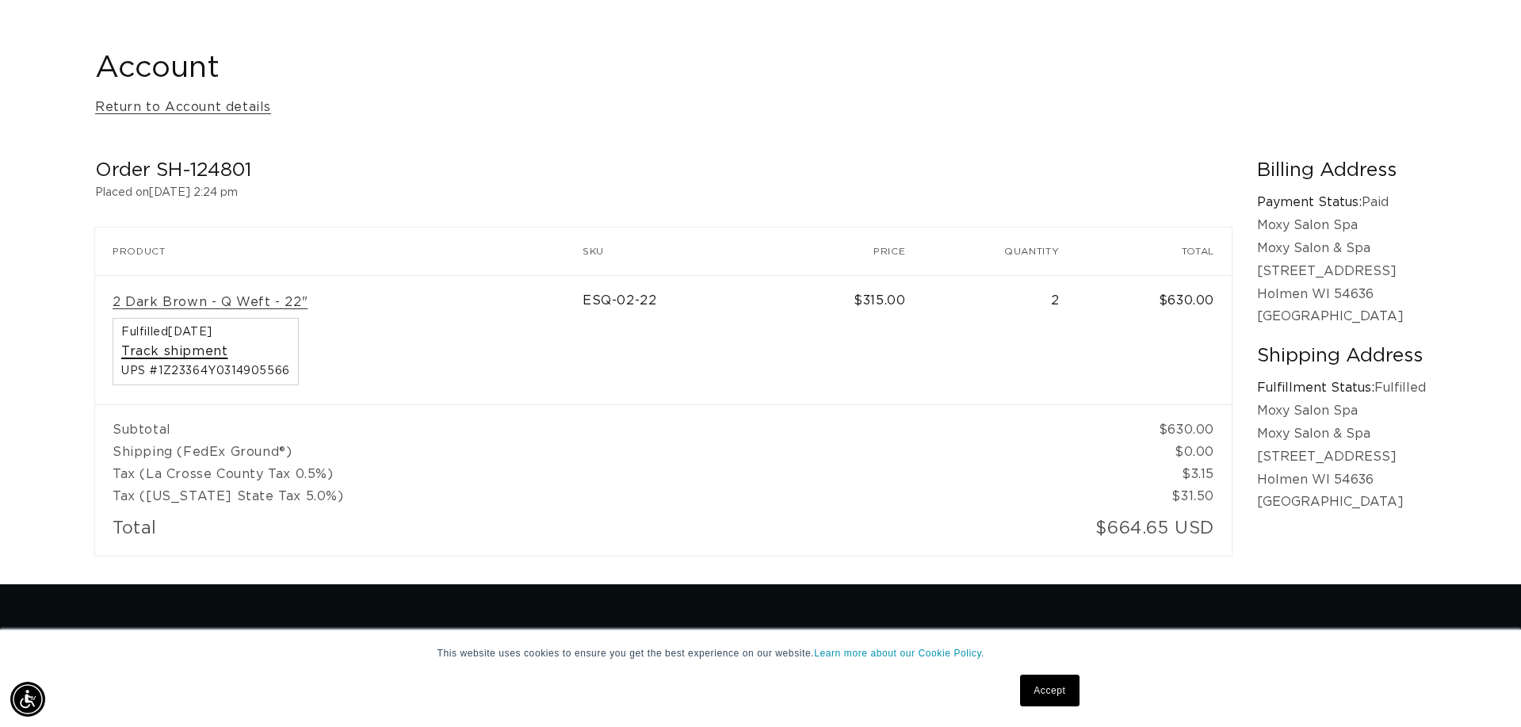
click at [196, 351] on link "Track shipment" at bounding box center [174, 351] width 106 height 17
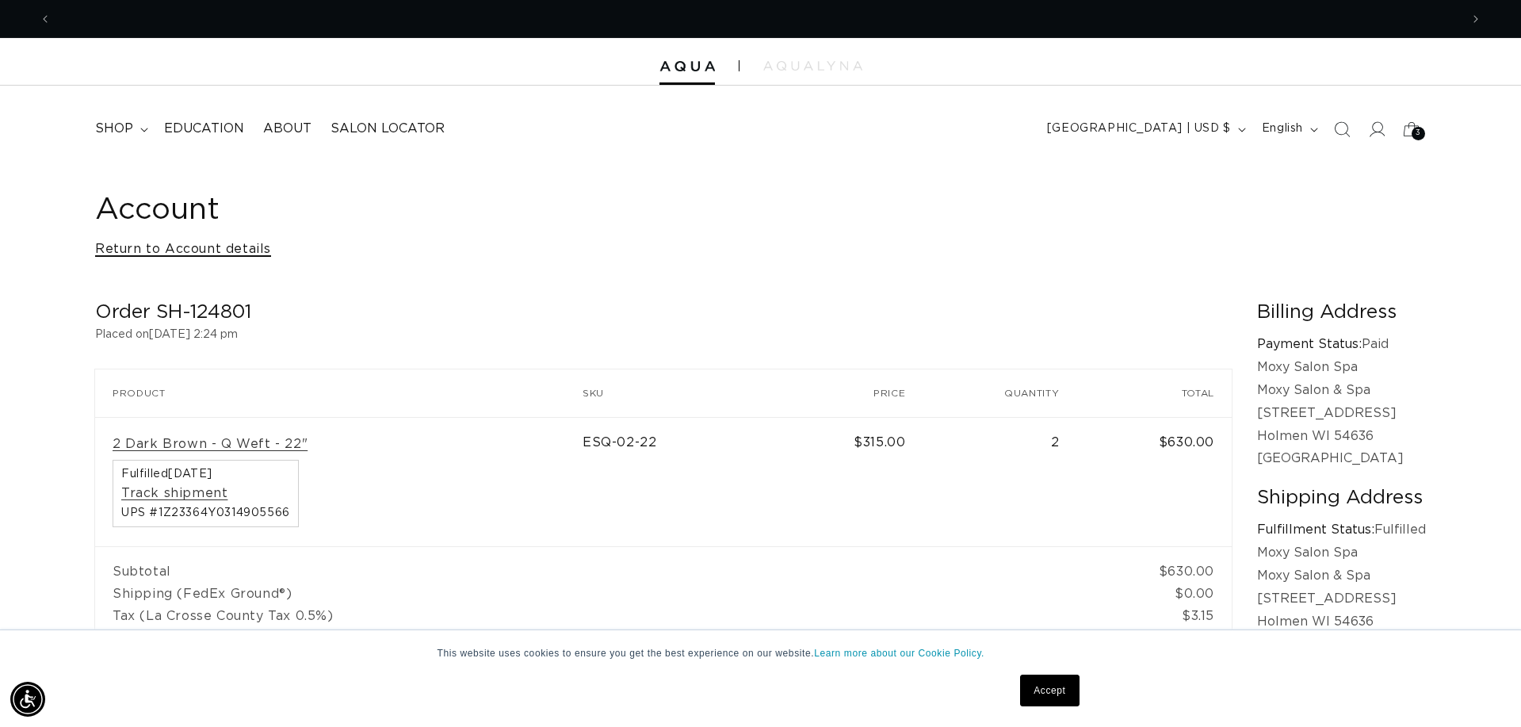
scroll to position [0, 1408]
click at [193, 246] on link "Return to Account details" at bounding box center [183, 249] width 176 height 23
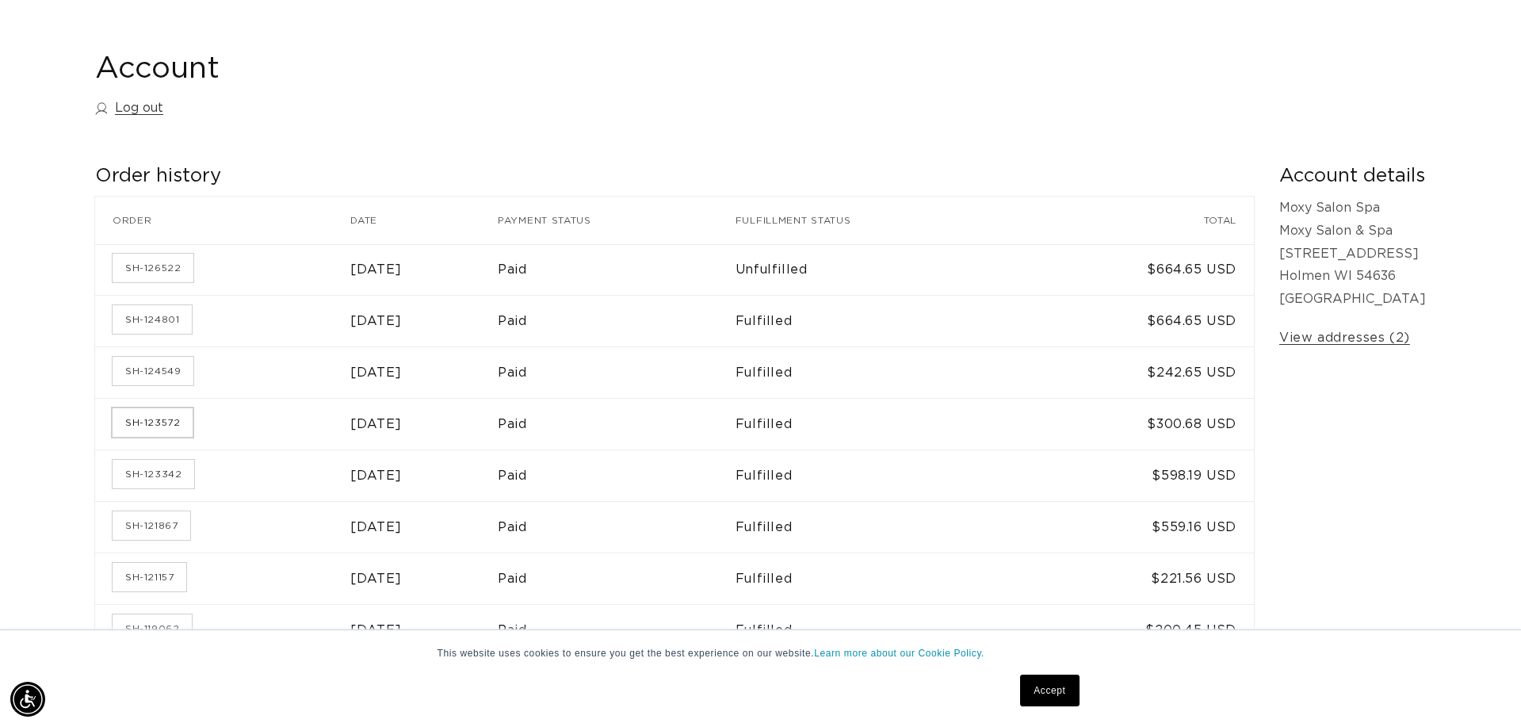
click at [145, 416] on link "SH-123572" at bounding box center [153, 422] width 80 height 29
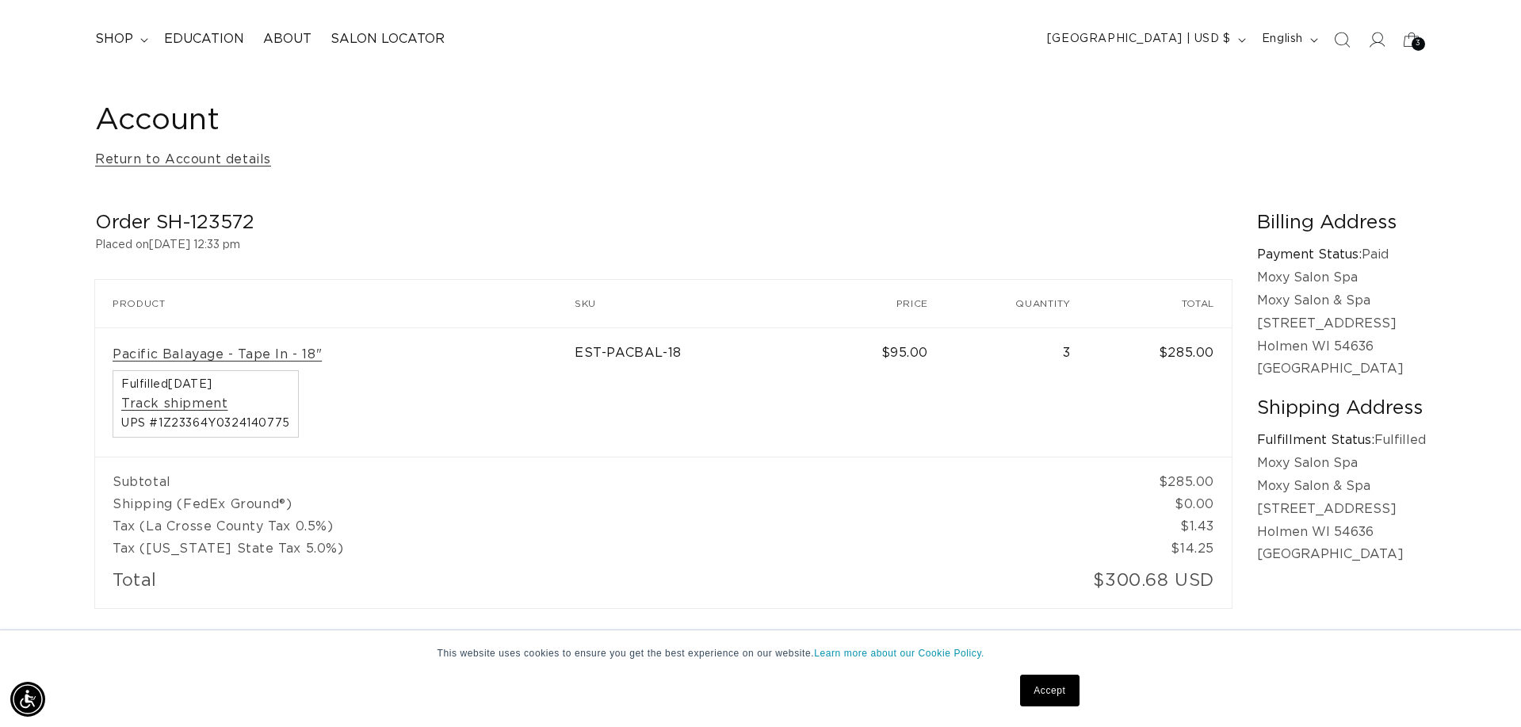
scroll to position [0, 2816]
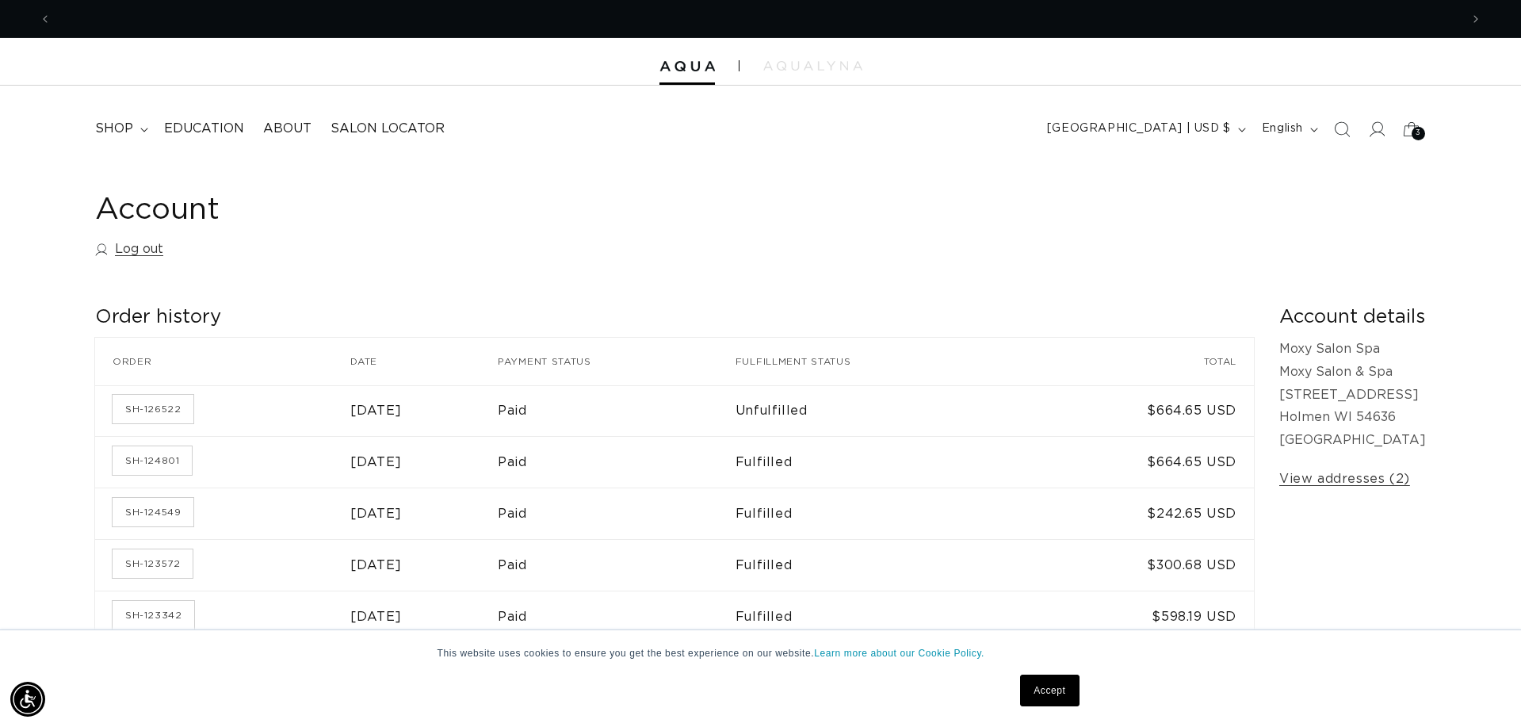
scroll to position [0, 1408]
